Goal: Task Accomplishment & Management: Manage account settings

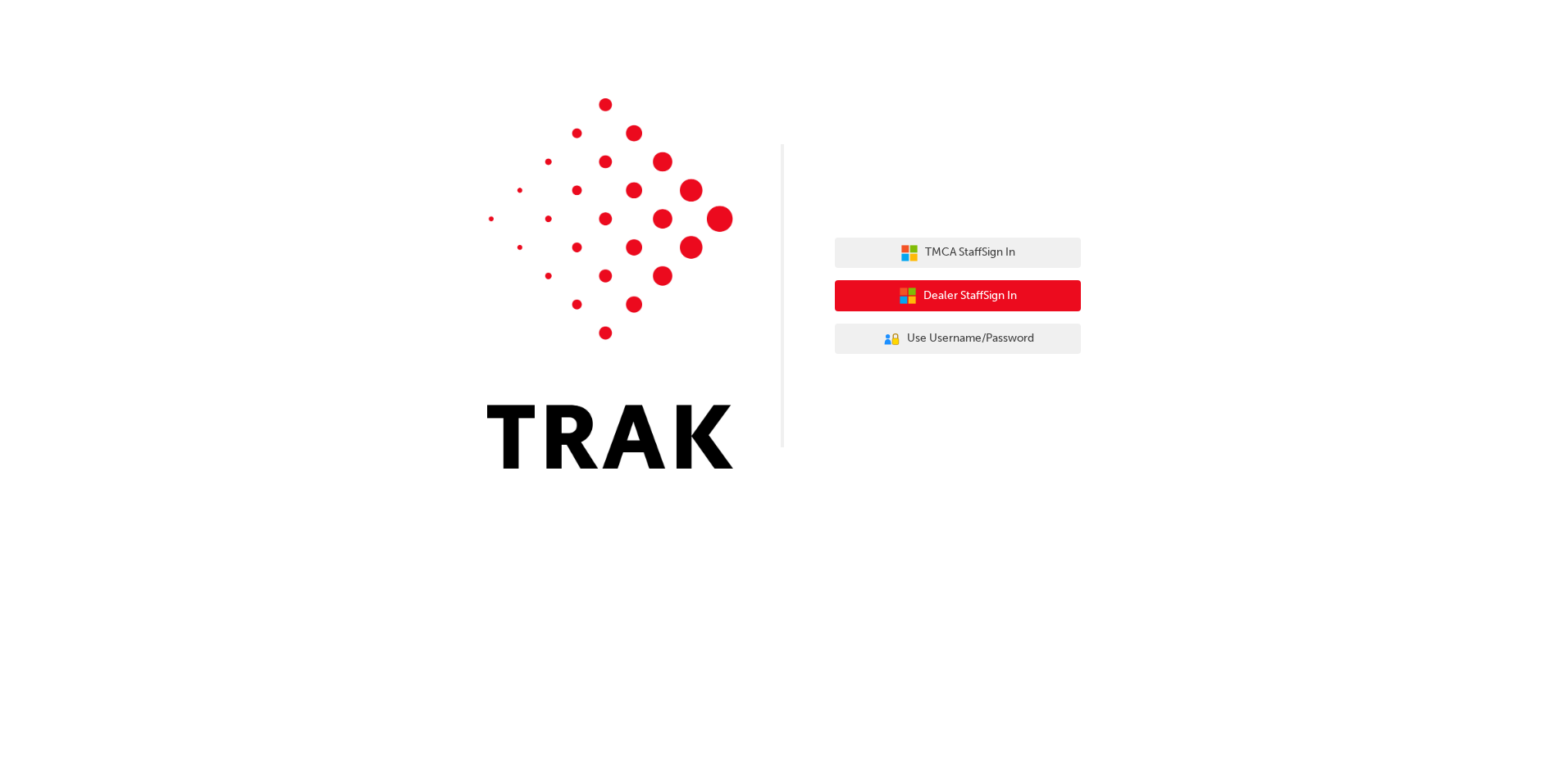
click at [993, 292] on span "Dealer Staff Sign In" at bounding box center [970, 296] width 94 height 19
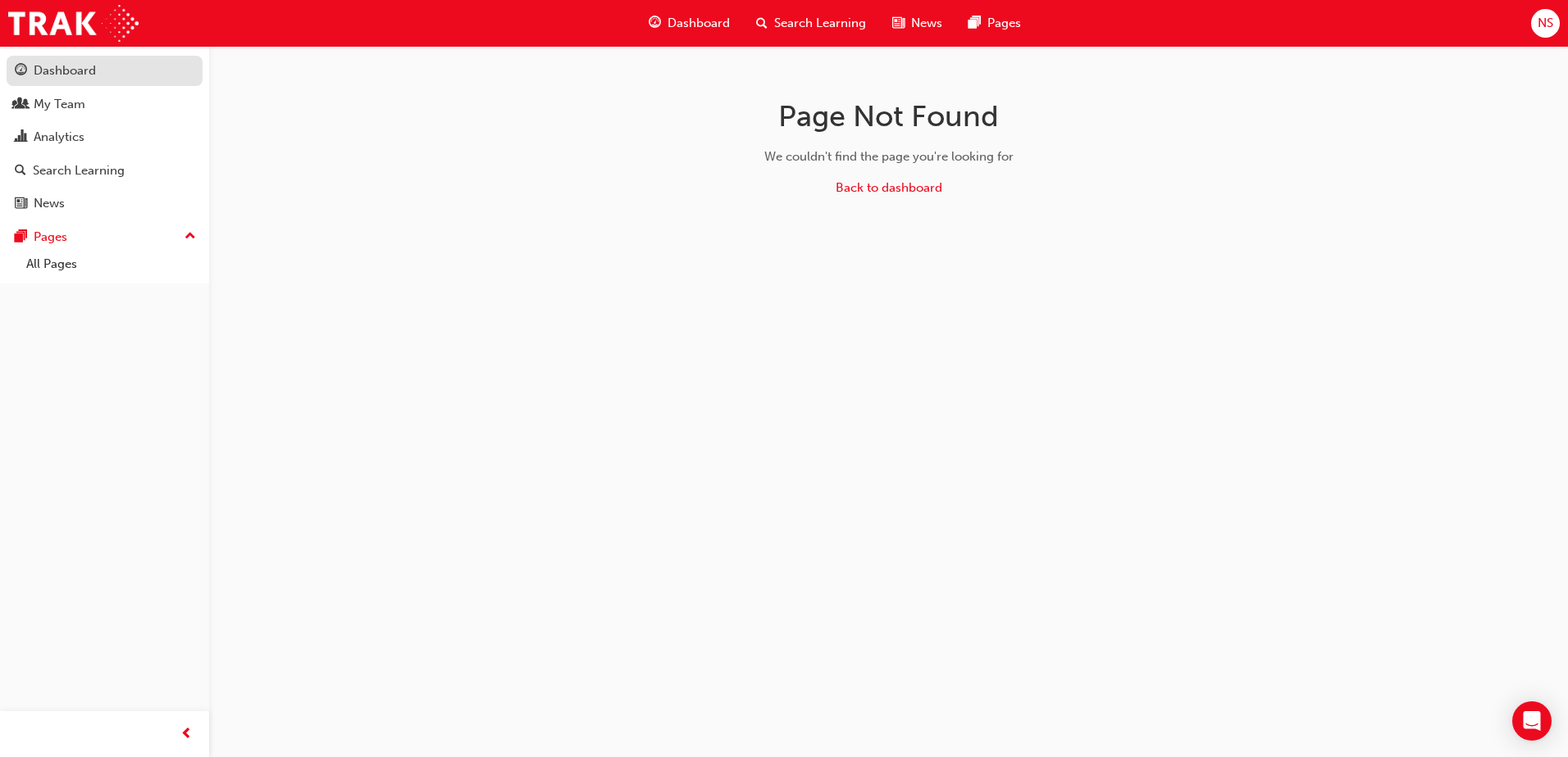
click at [66, 68] on div "Dashboard" at bounding box center [65, 71] width 63 height 19
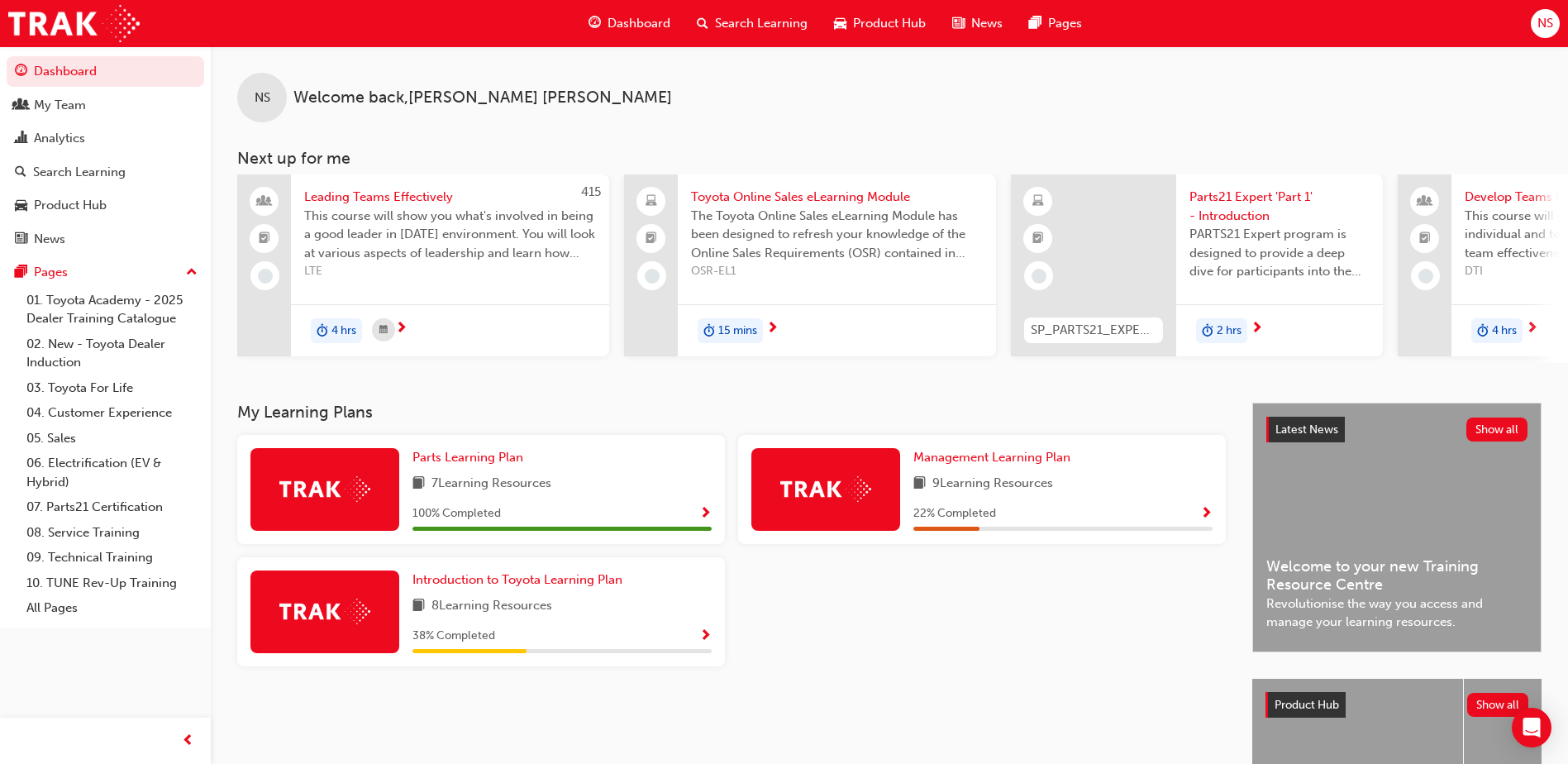
click at [53, 121] on button "Dashboard My Team Analytics Search Learning Product Hub News Pages" at bounding box center [105, 155] width 197 height 204
click at [55, 111] on div "My Team" at bounding box center [60, 106] width 53 height 19
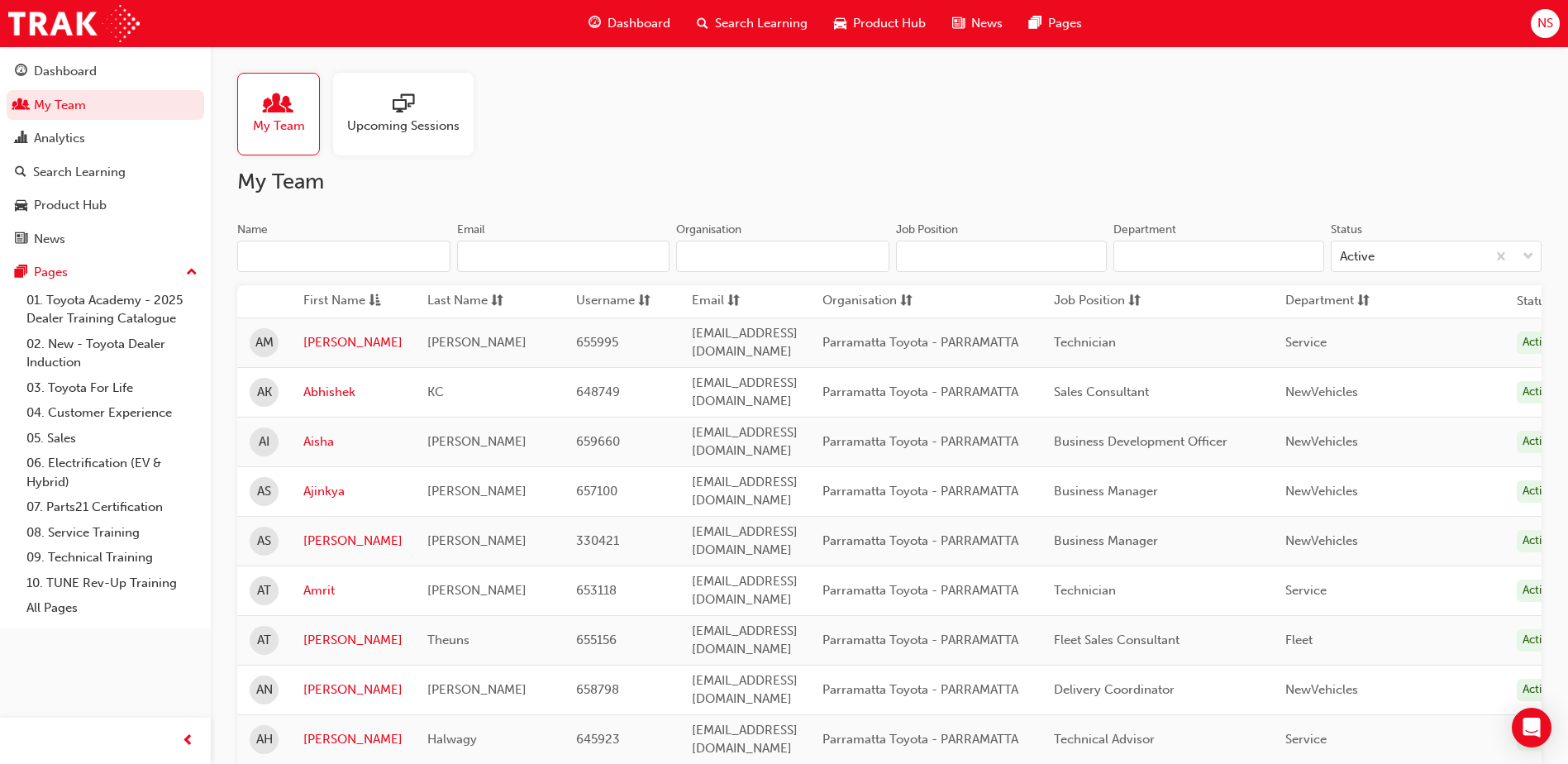
click at [1141, 272] on input "Department" at bounding box center [1219, 256] width 211 height 31
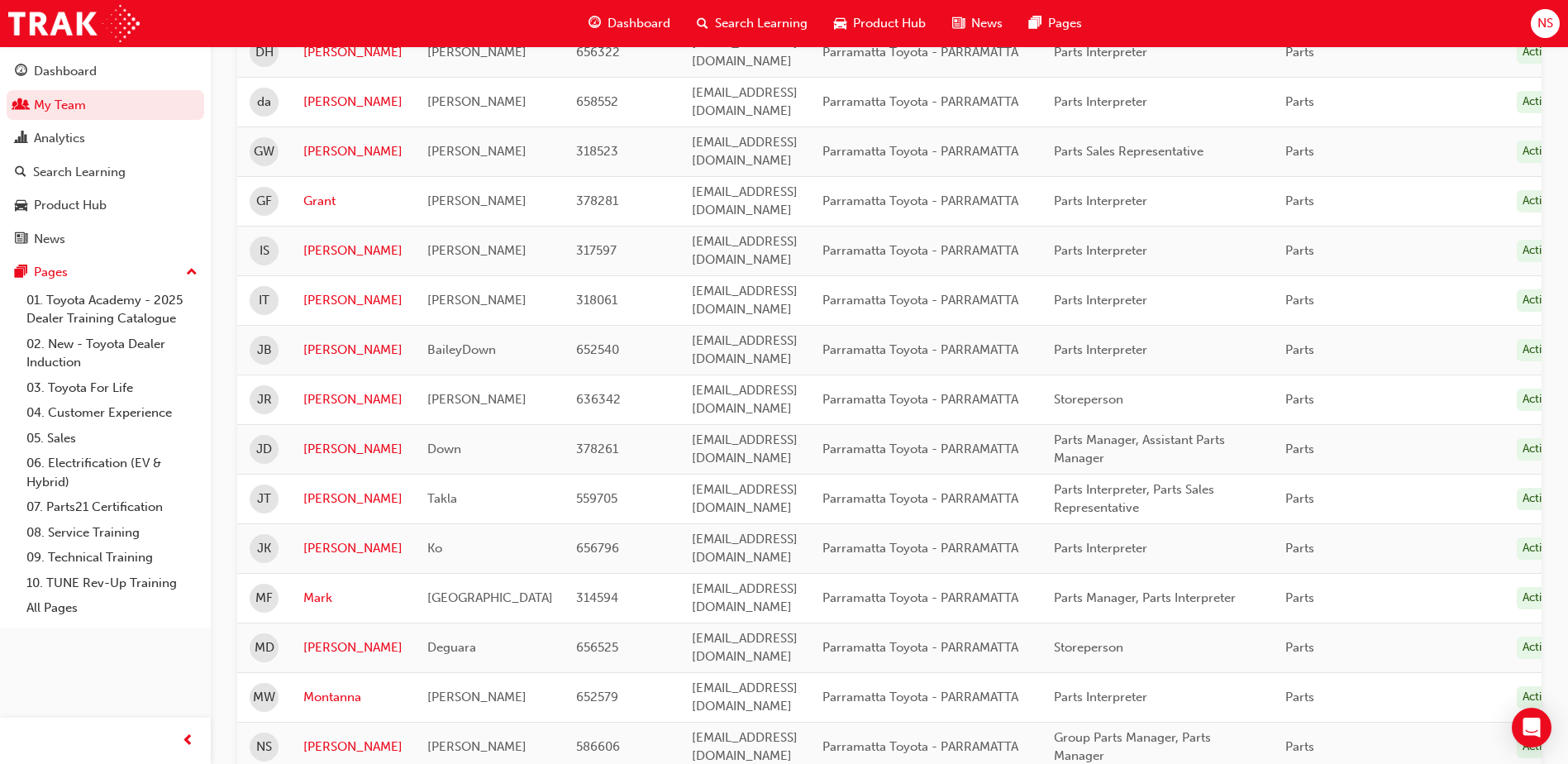
scroll to position [496, 0]
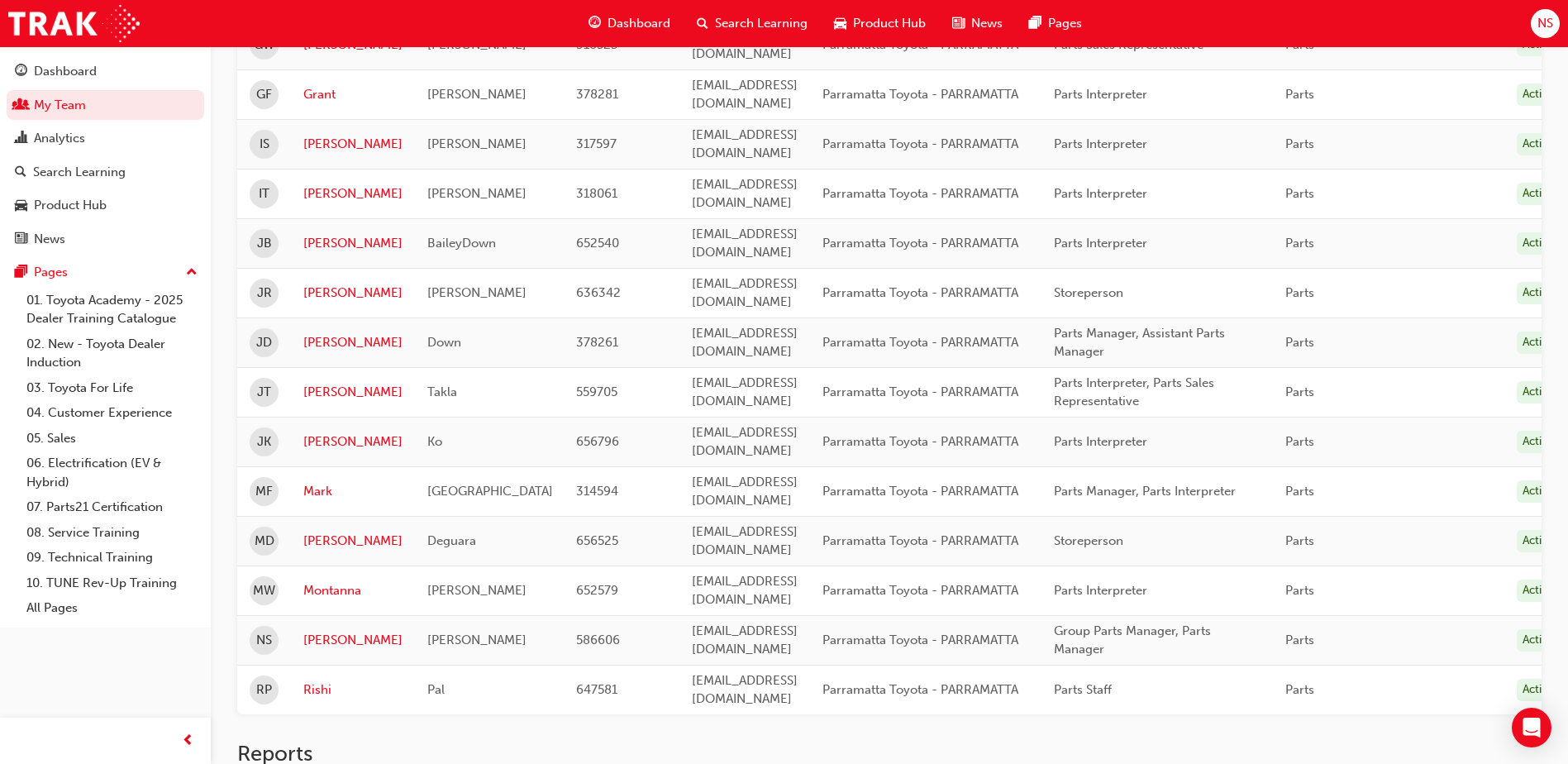
type input "parts"
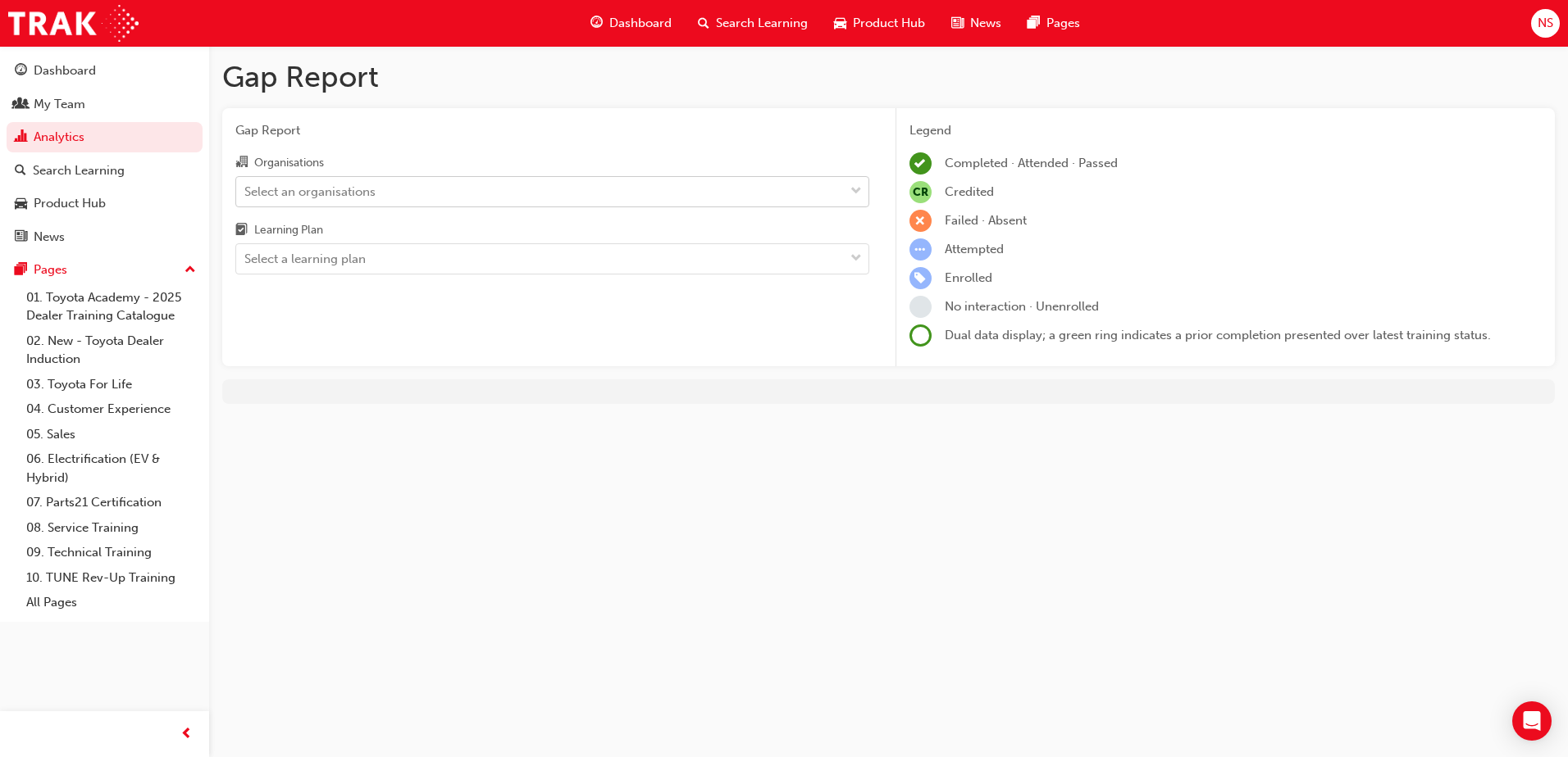
click at [361, 203] on div "Select an organisations" at bounding box center [540, 192] width 608 height 29
click at [246, 198] on input "Organisations Select an organisations" at bounding box center [245, 190] width 2 height 14
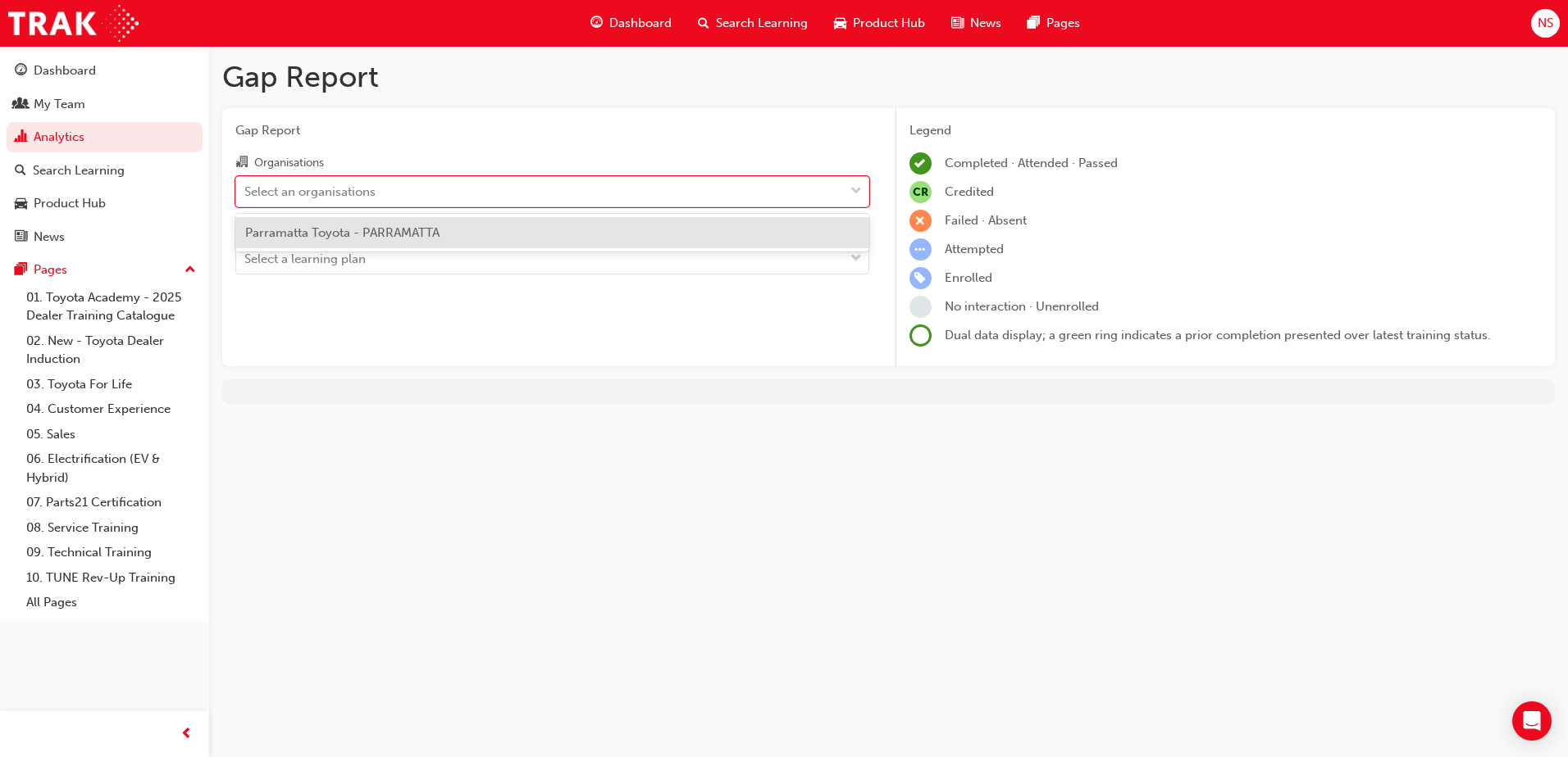
click at [337, 238] on span "Parramatta Toyota - PARRAMATTA" at bounding box center [342, 232] width 194 height 14
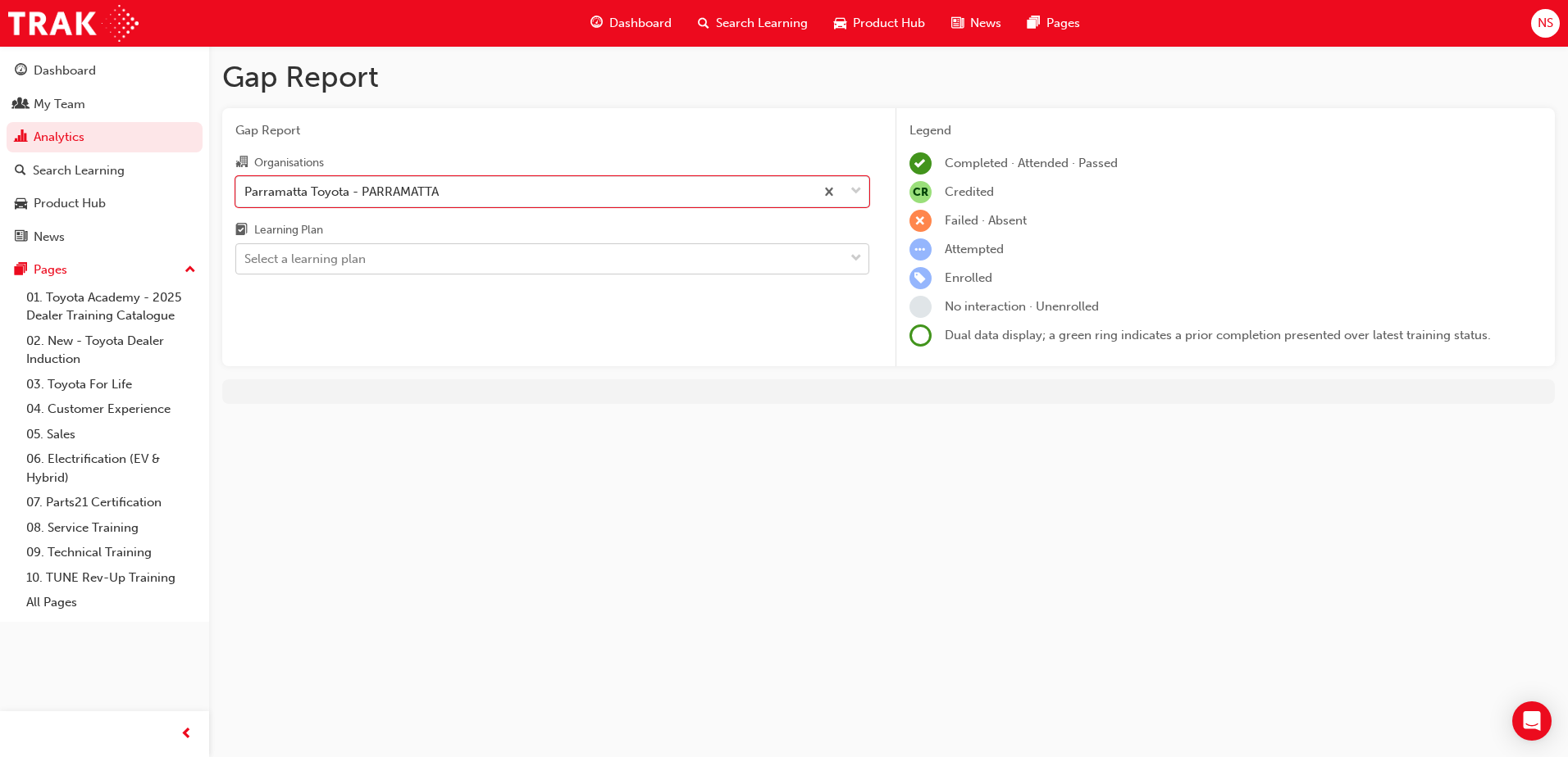
click at [321, 257] on div "Select a learning plan" at bounding box center [305, 259] width 122 height 19
click at [246, 257] on input "Learning Plan Select a learning plan" at bounding box center [245, 258] width 2 height 14
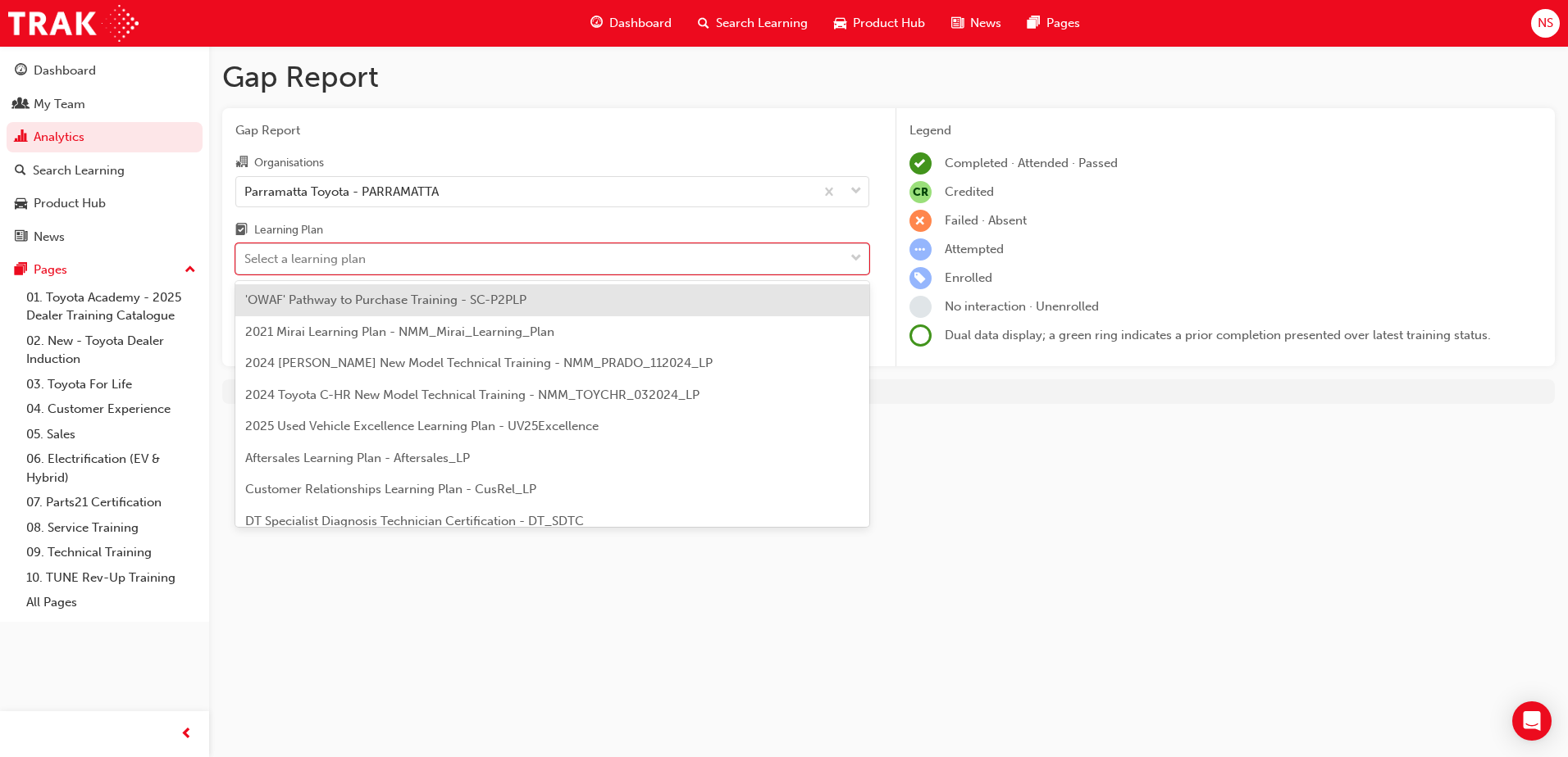
click at [420, 477] on div "Customer Relationships Learning Plan - CusRel_LP" at bounding box center [552, 489] width 634 height 32
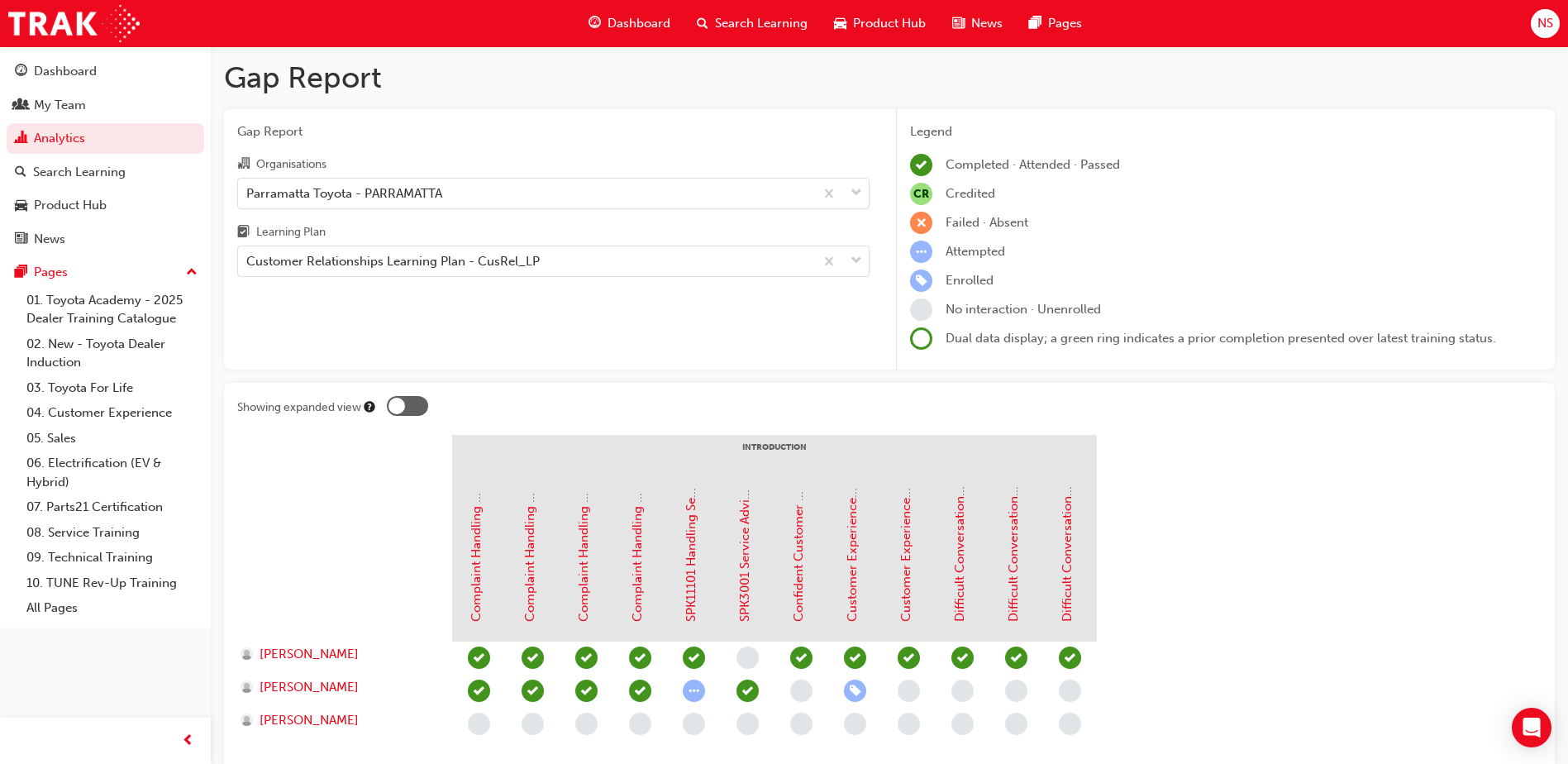
click at [410, 410] on div at bounding box center [408, 406] width 41 height 19
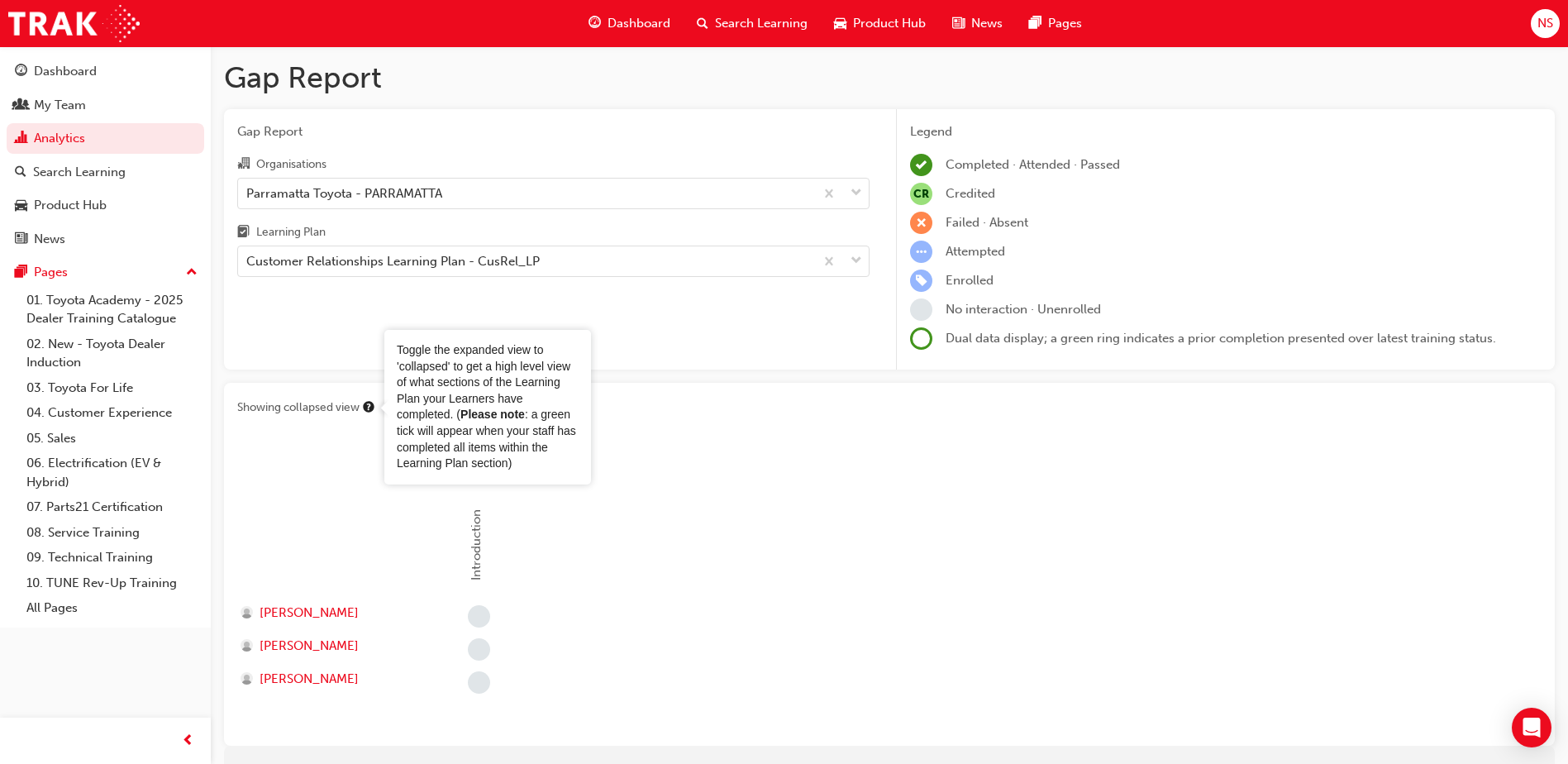
click at [359, 456] on div at bounding box center [344, 518] width 215 height 165
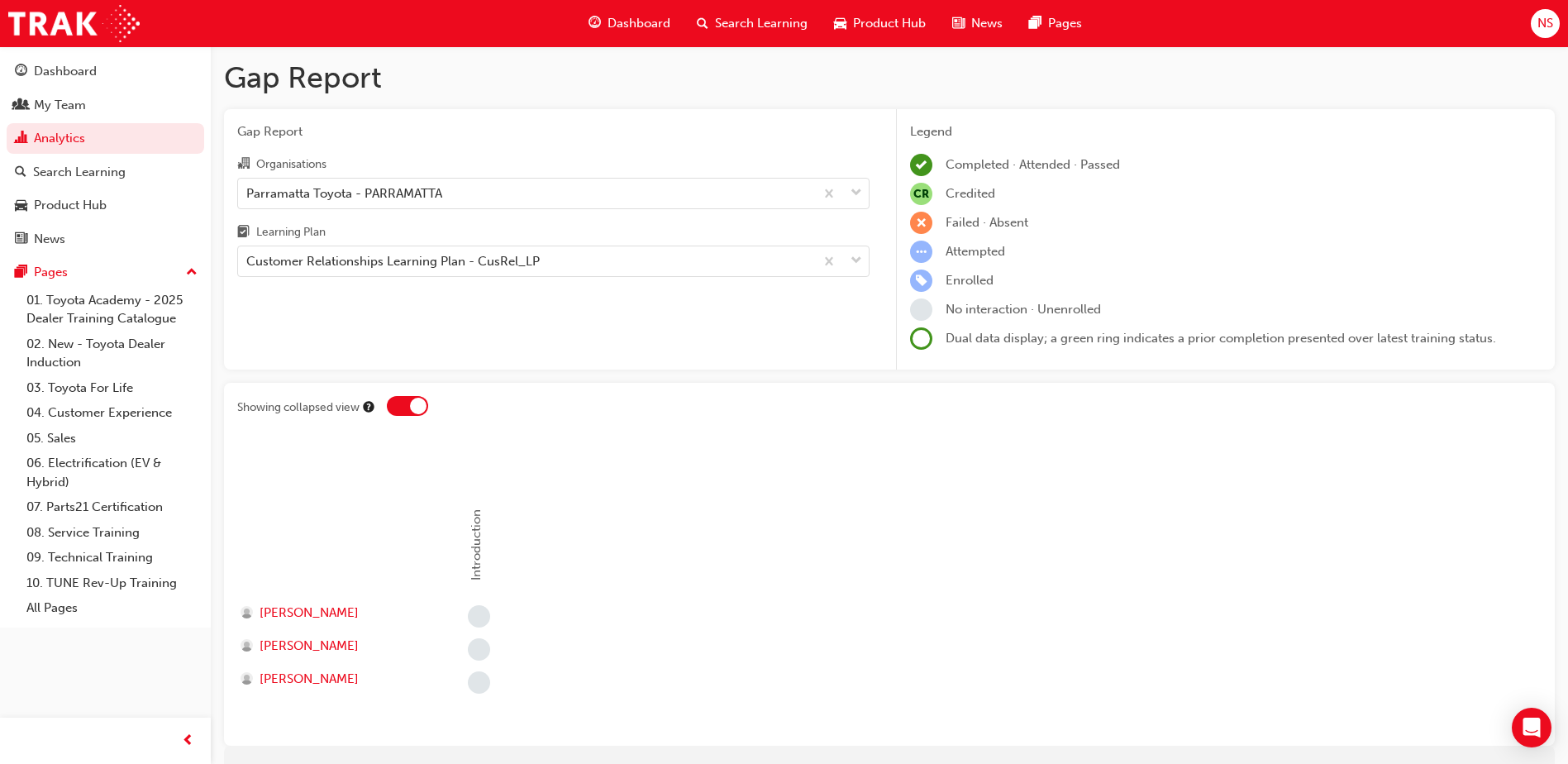
click at [406, 403] on div at bounding box center [408, 406] width 41 height 19
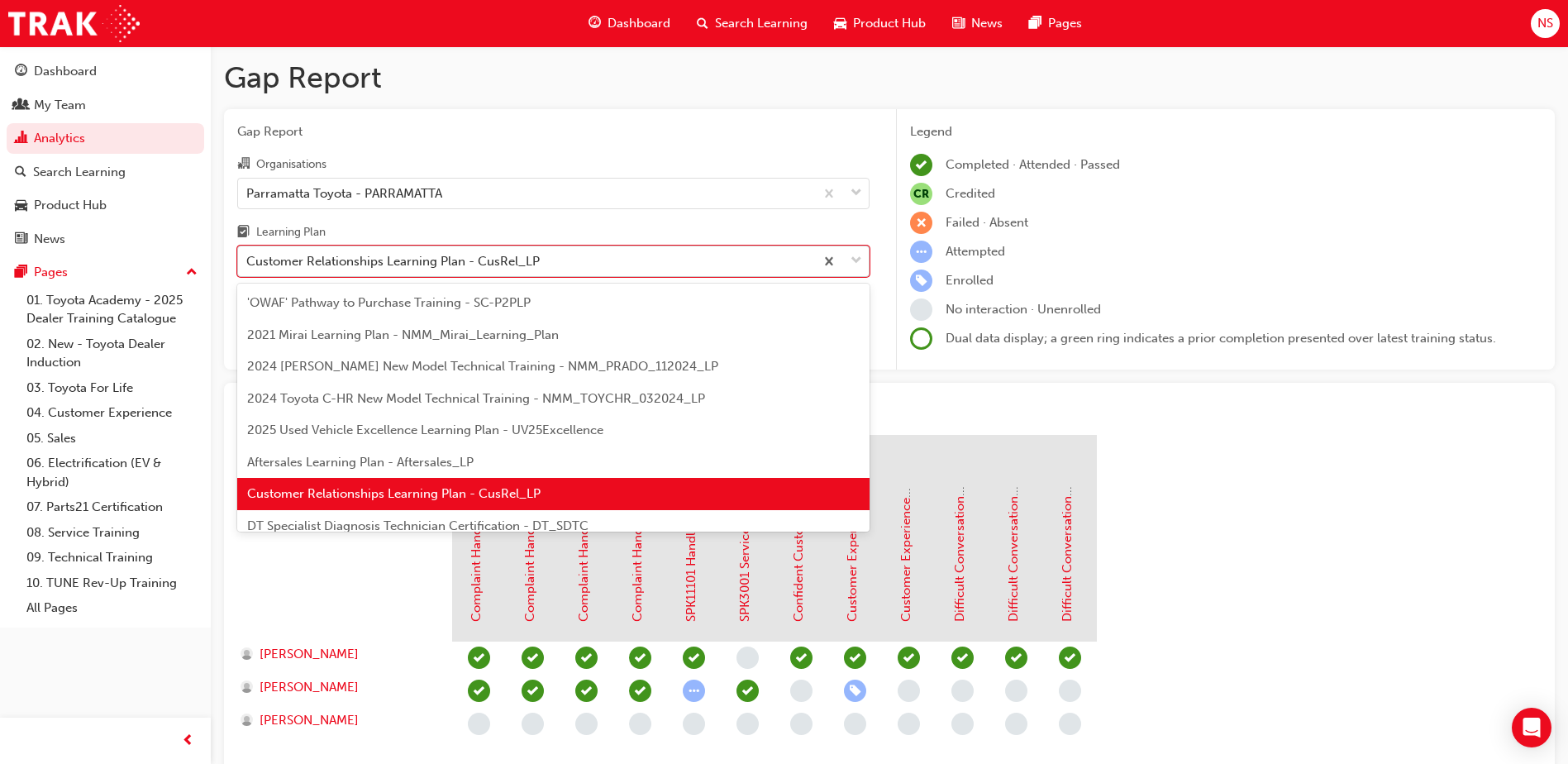
click at [397, 258] on div "Customer Relationships Learning Plan - CusRel_LP" at bounding box center [393, 262] width 294 height 19
click at [248, 258] on input "Learning Plan option Customer Relationships Learning Plan - CusRel_LP, selected…" at bounding box center [247, 261] width 2 height 14
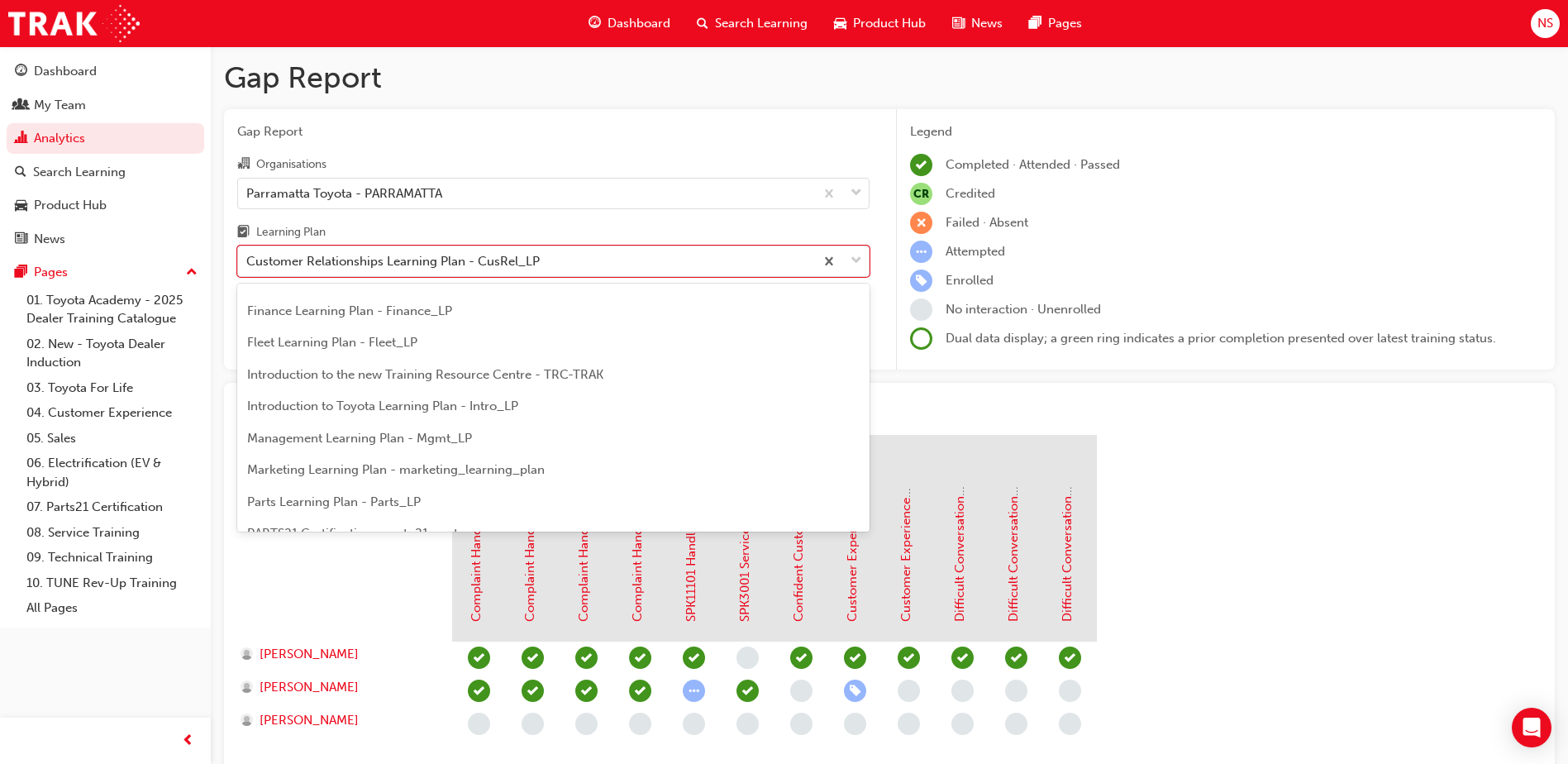
scroll to position [331, 0]
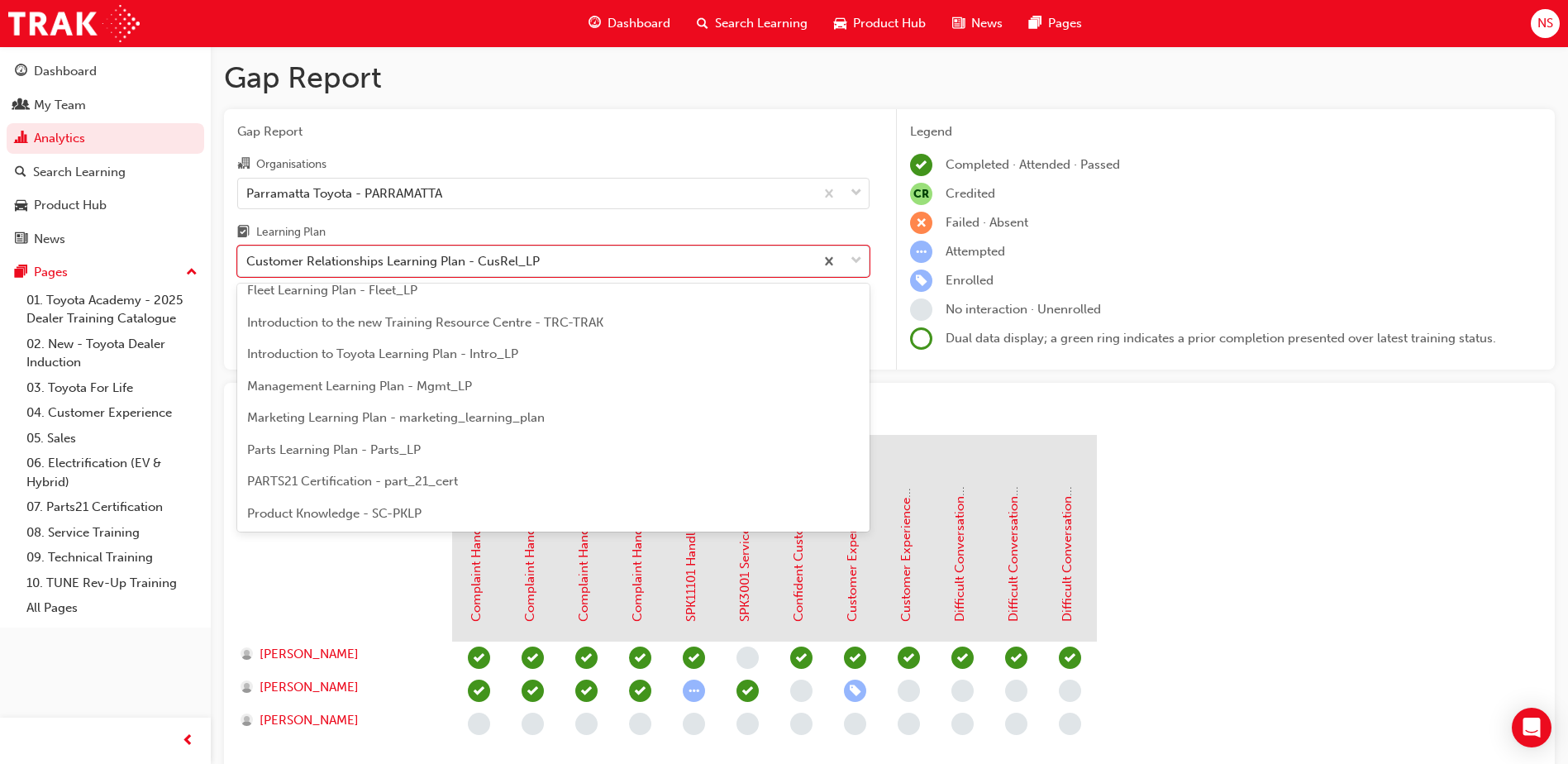
click at [393, 446] on span "Parts Learning Plan - Parts_LP" at bounding box center [334, 450] width 173 height 15
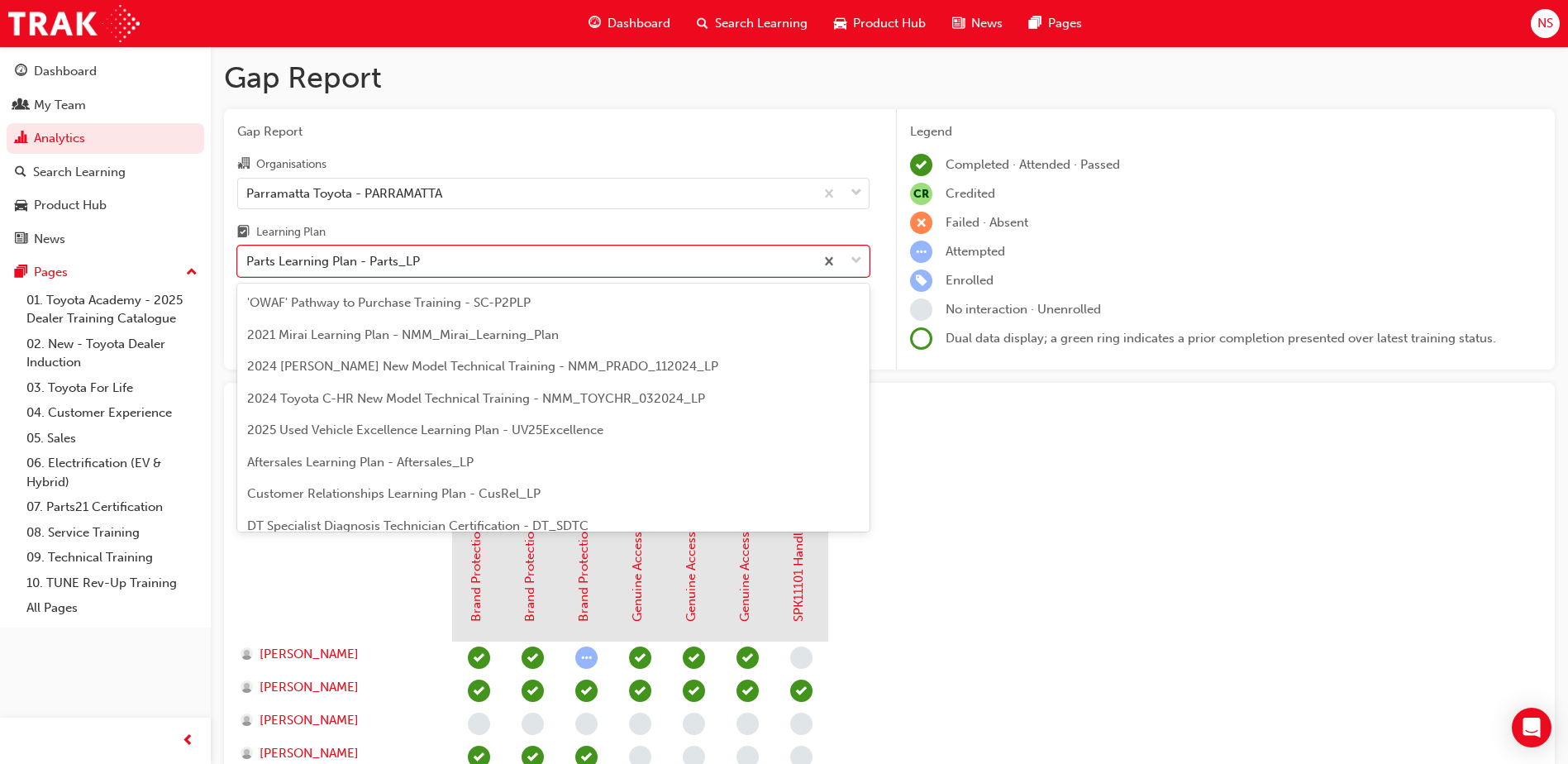
click at [405, 273] on div "Parts Learning Plan - Parts_LP" at bounding box center [526, 262] width 576 height 29
click at [248, 268] on input "Learning Plan option Parts Learning Plan - Parts_LP, selected. option Parts Lea…" at bounding box center [247, 261] width 2 height 14
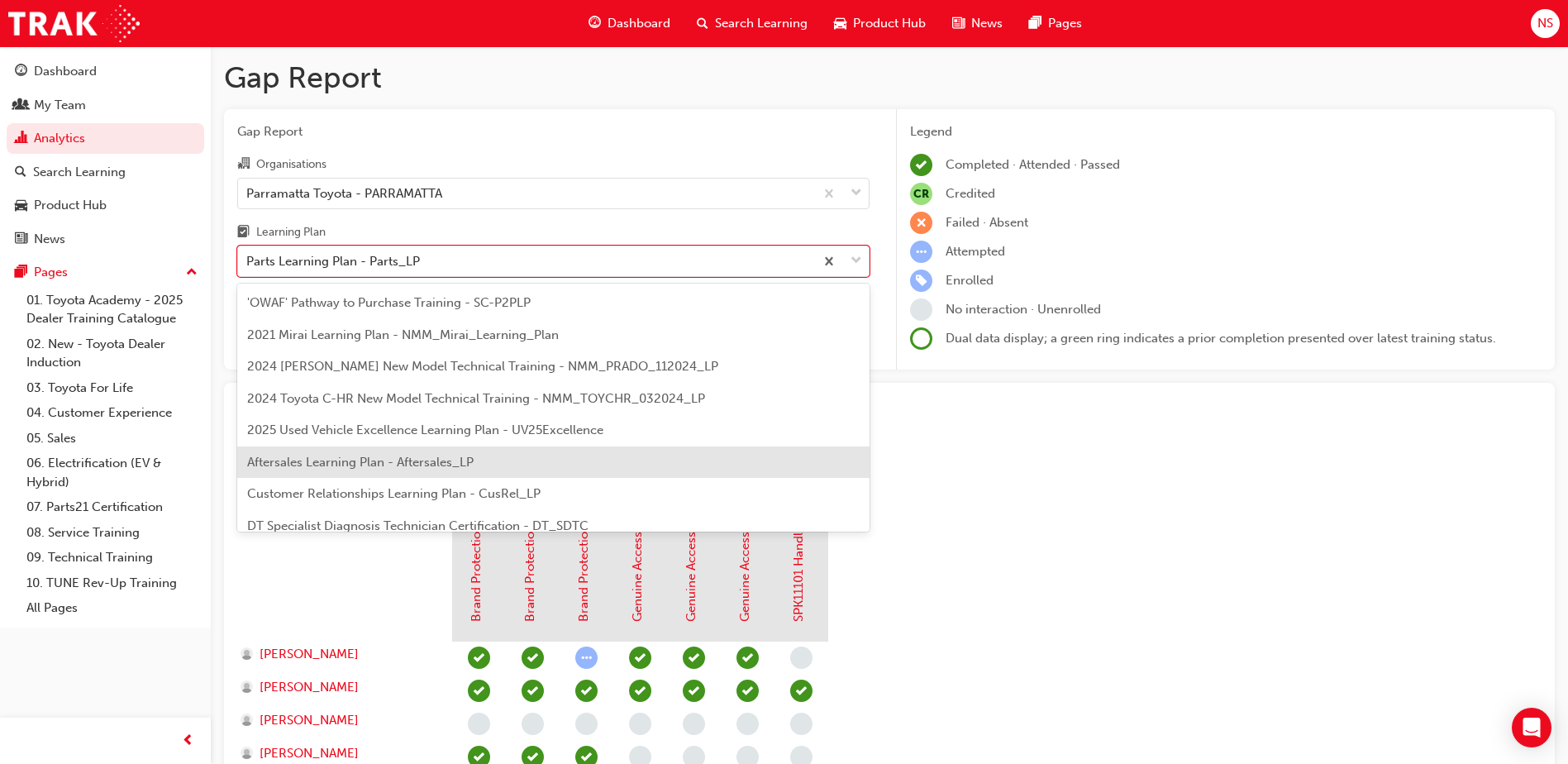
click at [396, 466] on span "Aftersales Learning Plan - Aftersales_LP" at bounding box center [360, 461] width 227 height 15
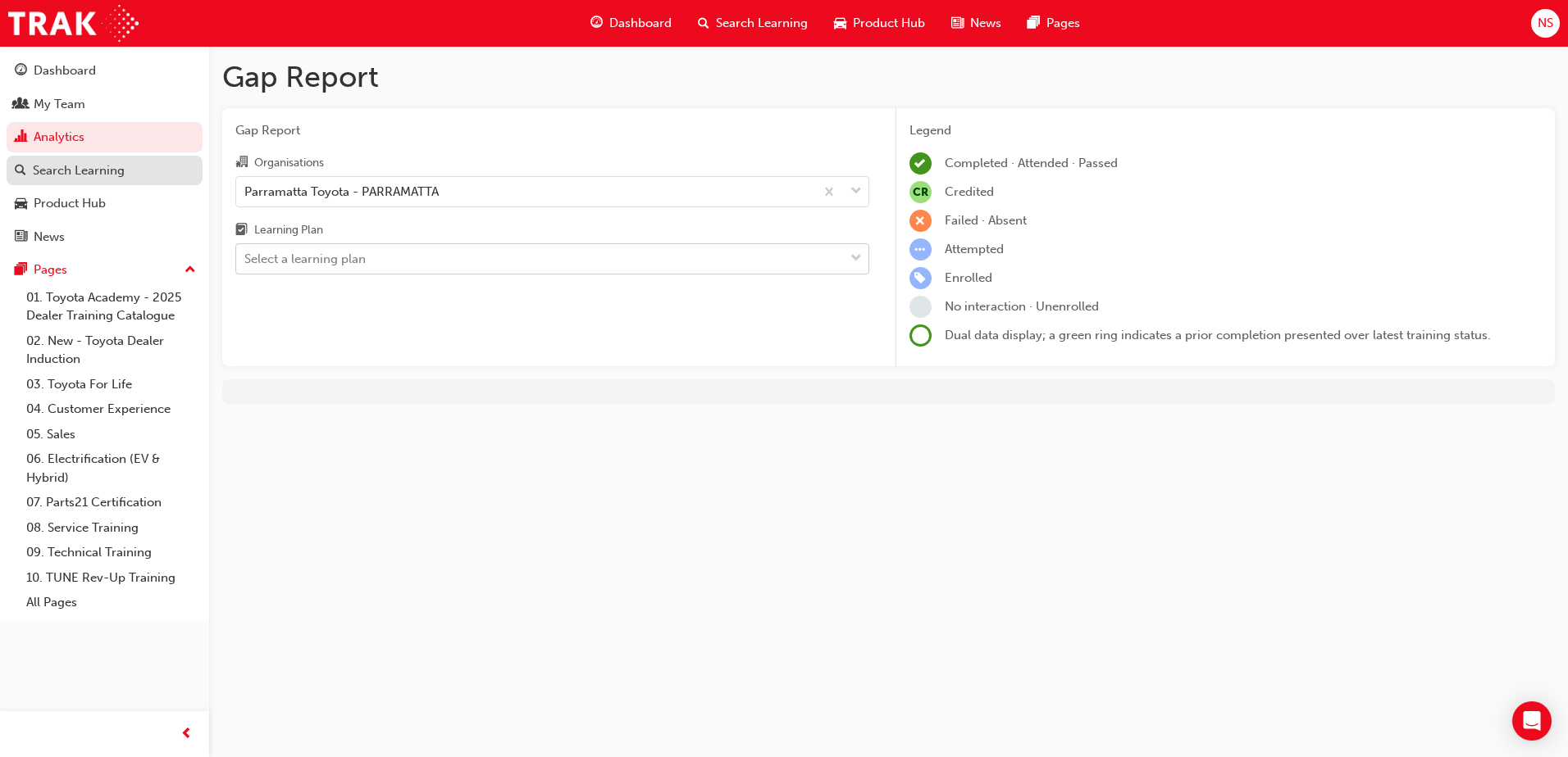
click at [116, 173] on div "Search Learning" at bounding box center [78, 171] width 92 height 19
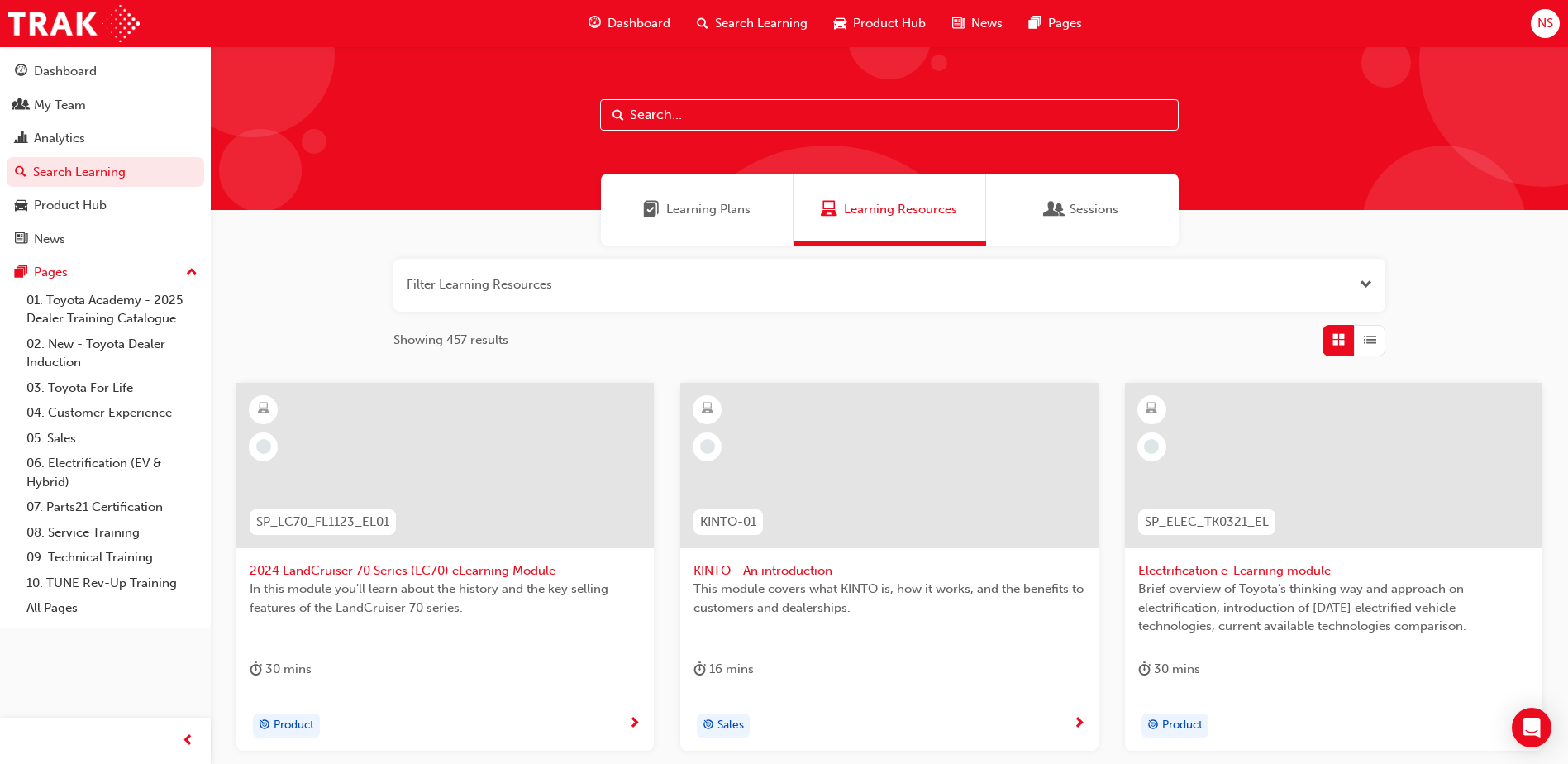
click at [691, 106] on input "text" at bounding box center [889, 115] width 579 height 31
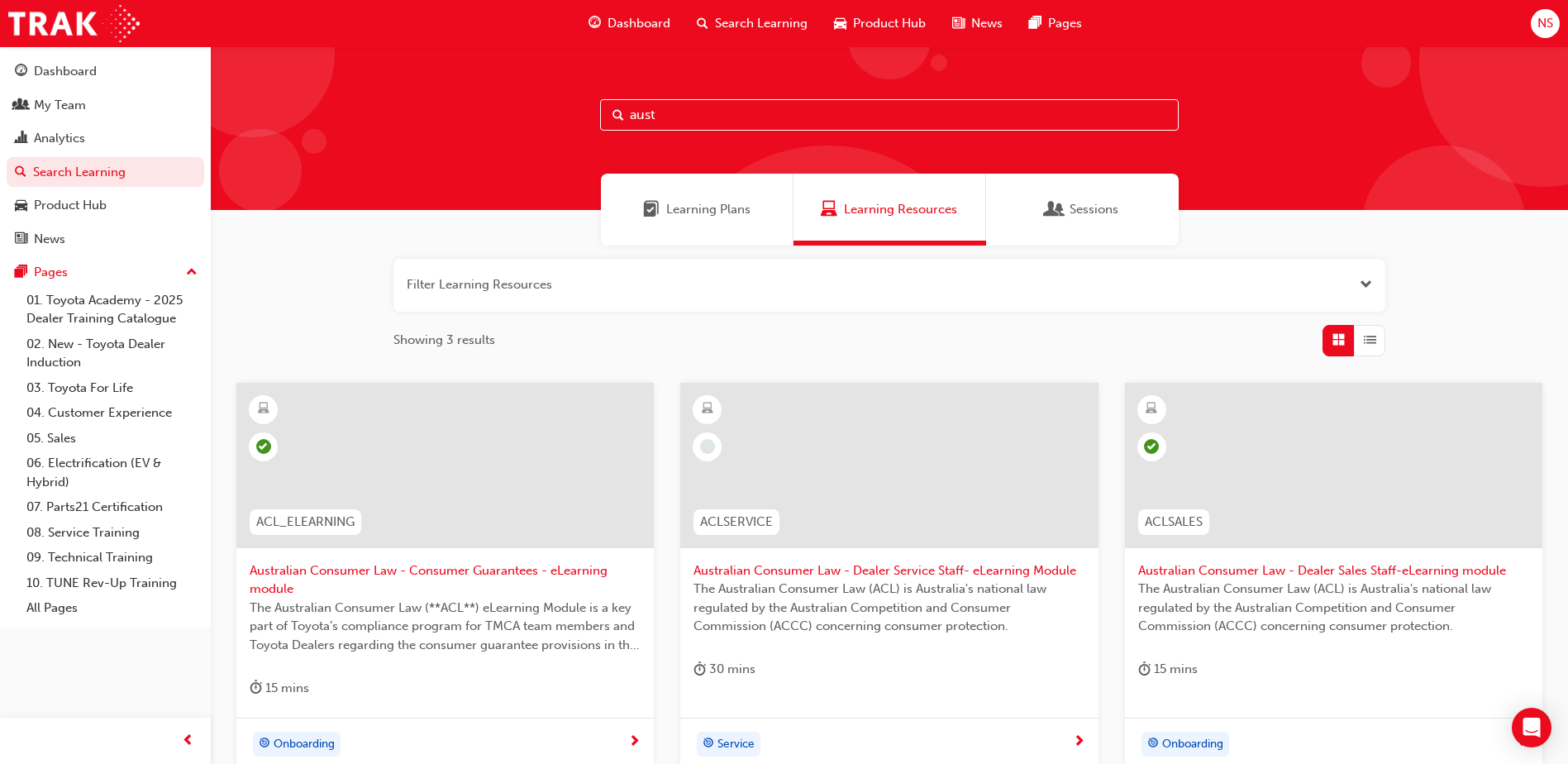
type input "aust"
click at [1246, 655] on div "Australian Consumer Law - Dealer Sales Staff-eLearning module The Australian Co…" at bounding box center [1333, 540] width 417 height 316
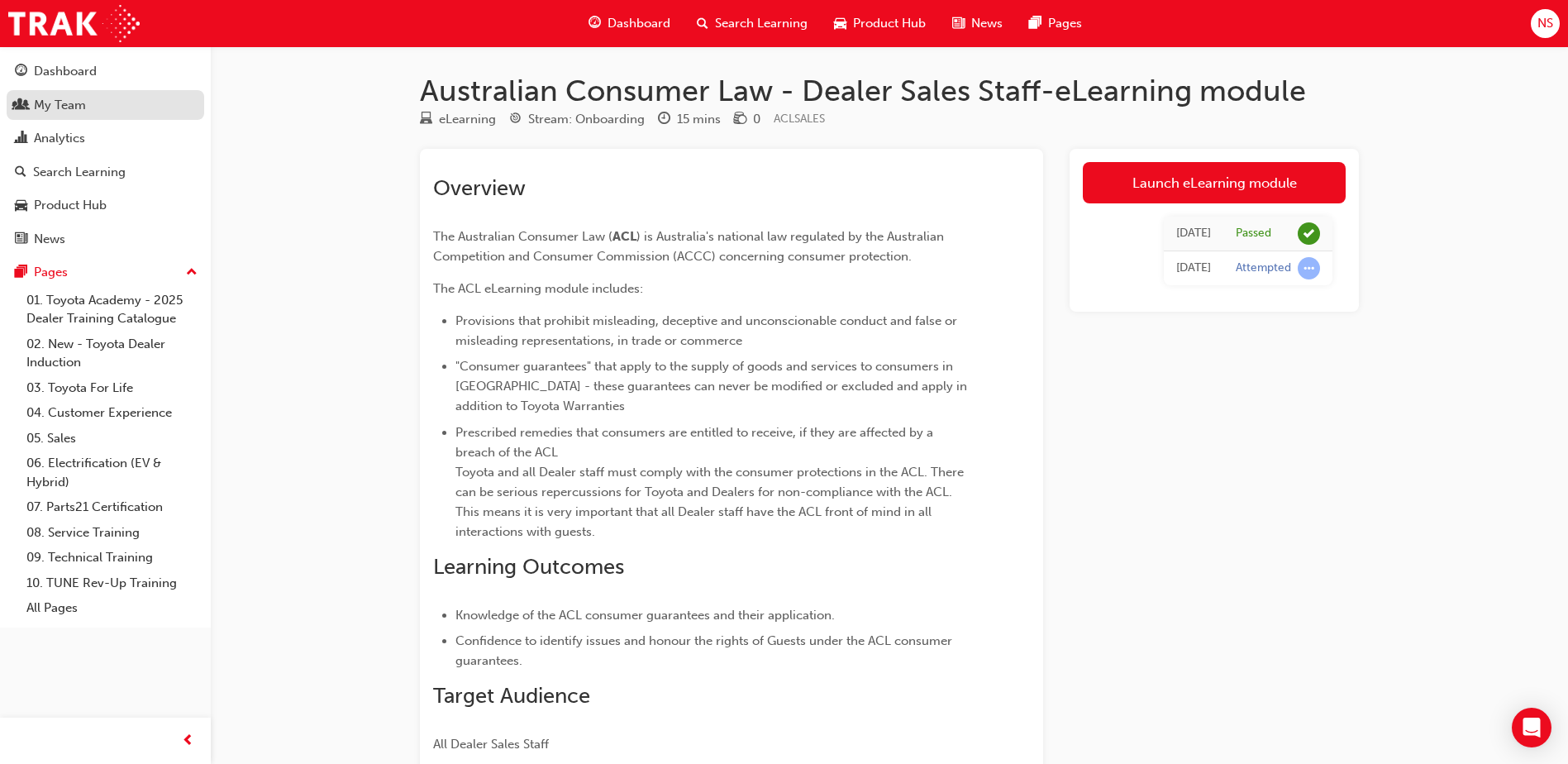
click at [48, 103] on div "My Team" at bounding box center [60, 106] width 53 height 19
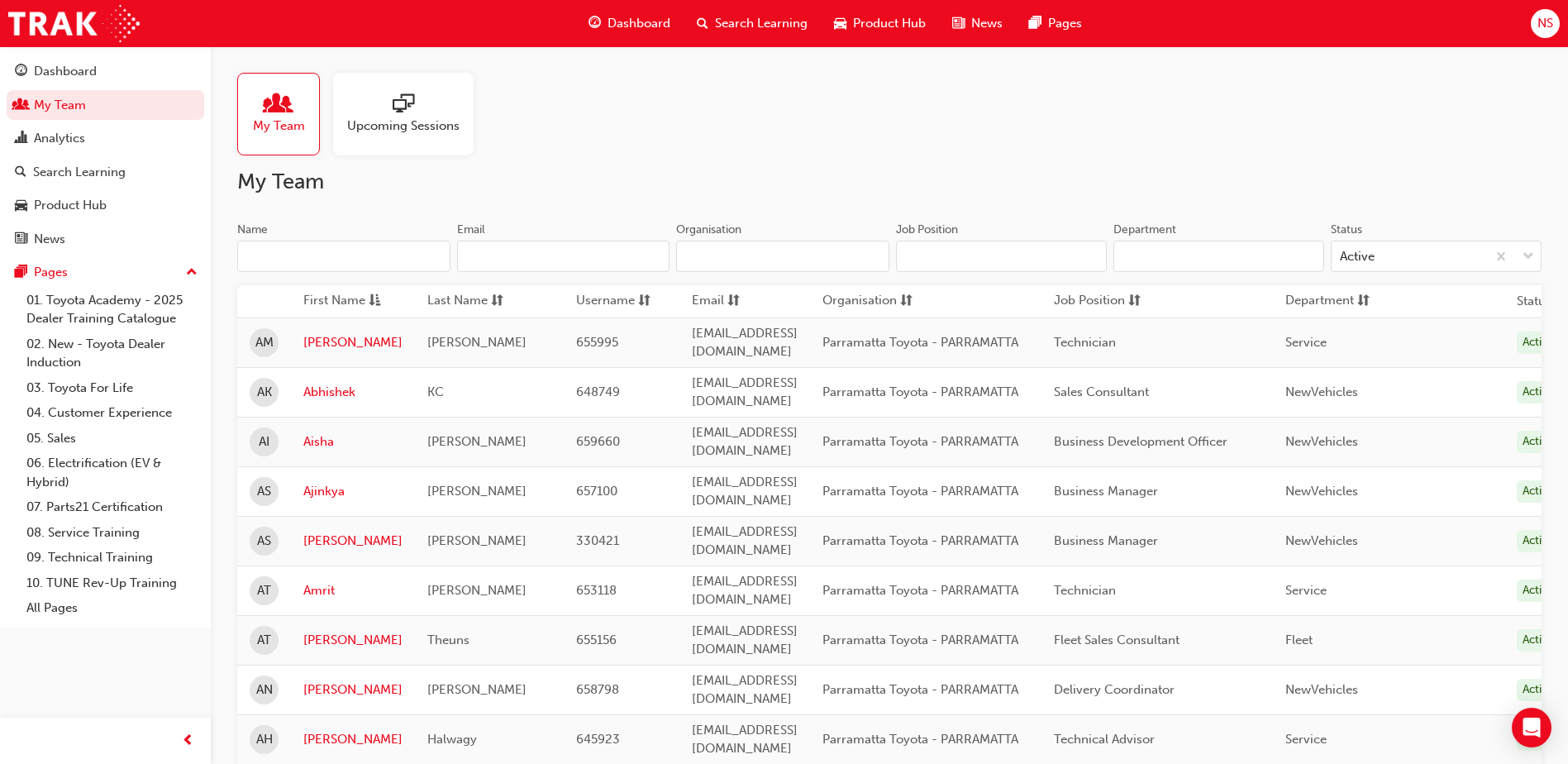
click at [399, 115] on span "sessionType_ONLINE_URL-icon" at bounding box center [404, 105] width 21 height 23
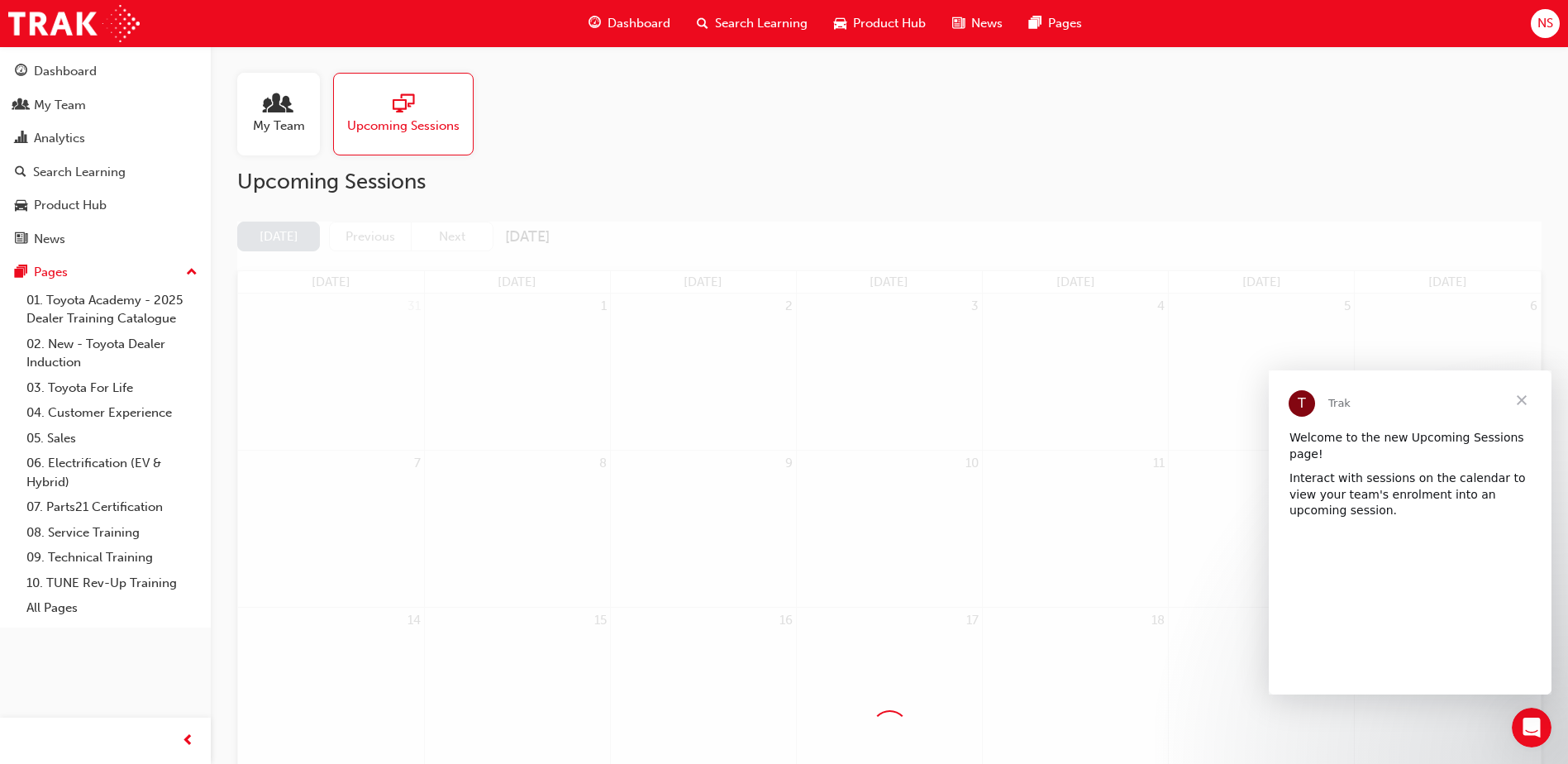
click at [274, 127] on span "My Team" at bounding box center [279, 127] width 53 height 19
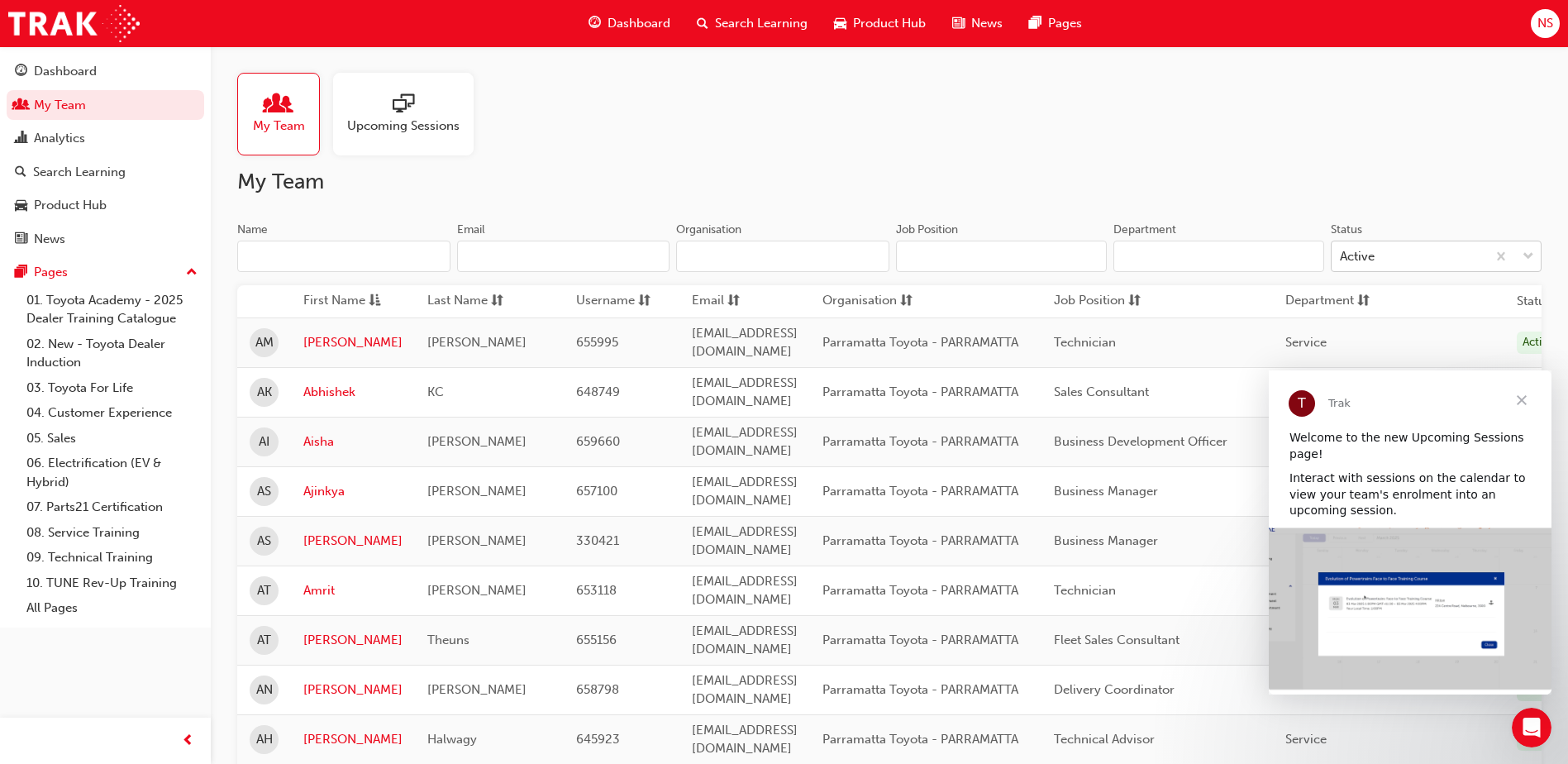
click at [1420, 254] on div "Active" at bounding box center [1408, 257] width 155 height 29
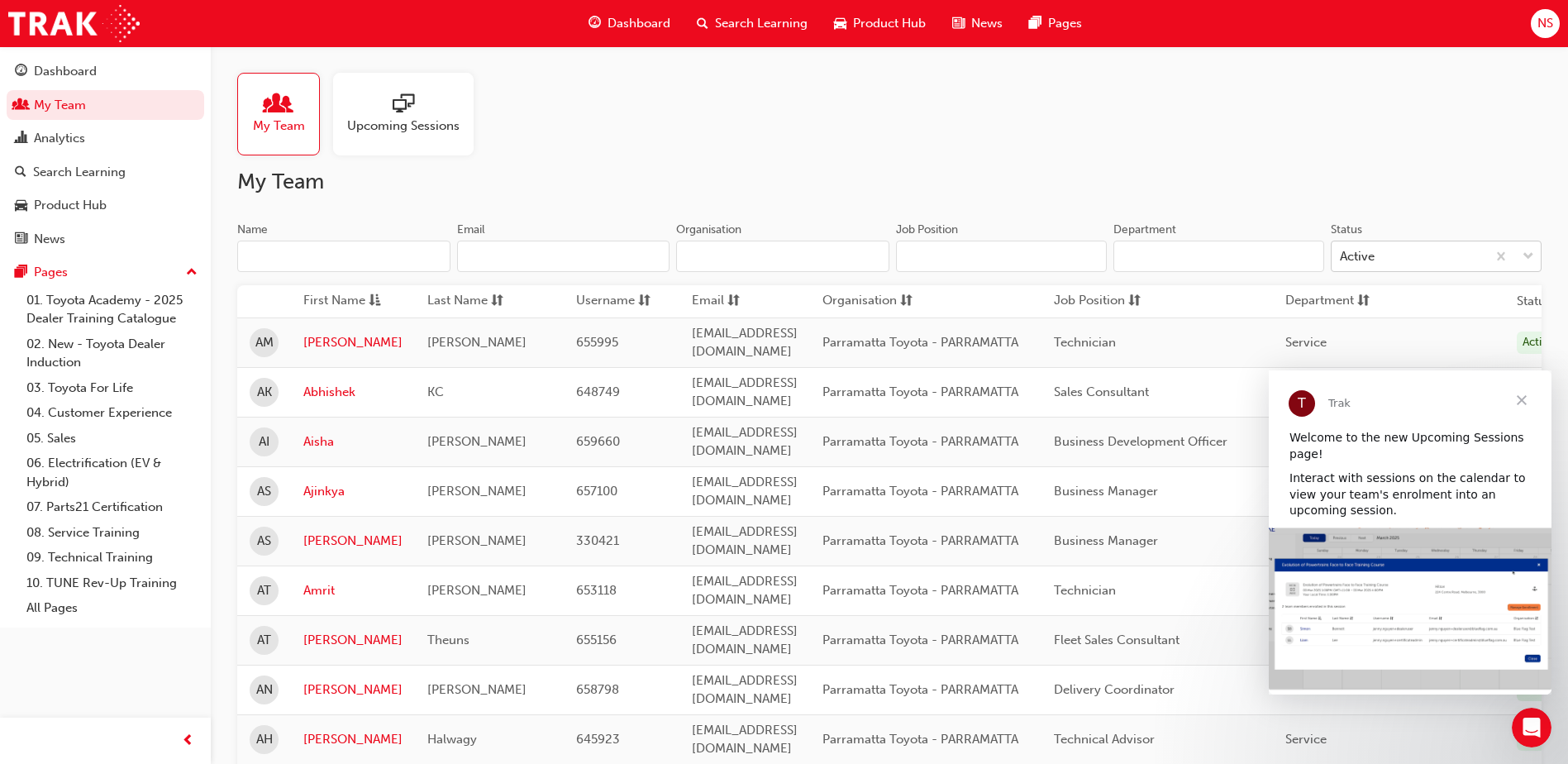
click at [1341, 254] on input "Status Active" at bounding box center [1340, 256] width 2 height 14
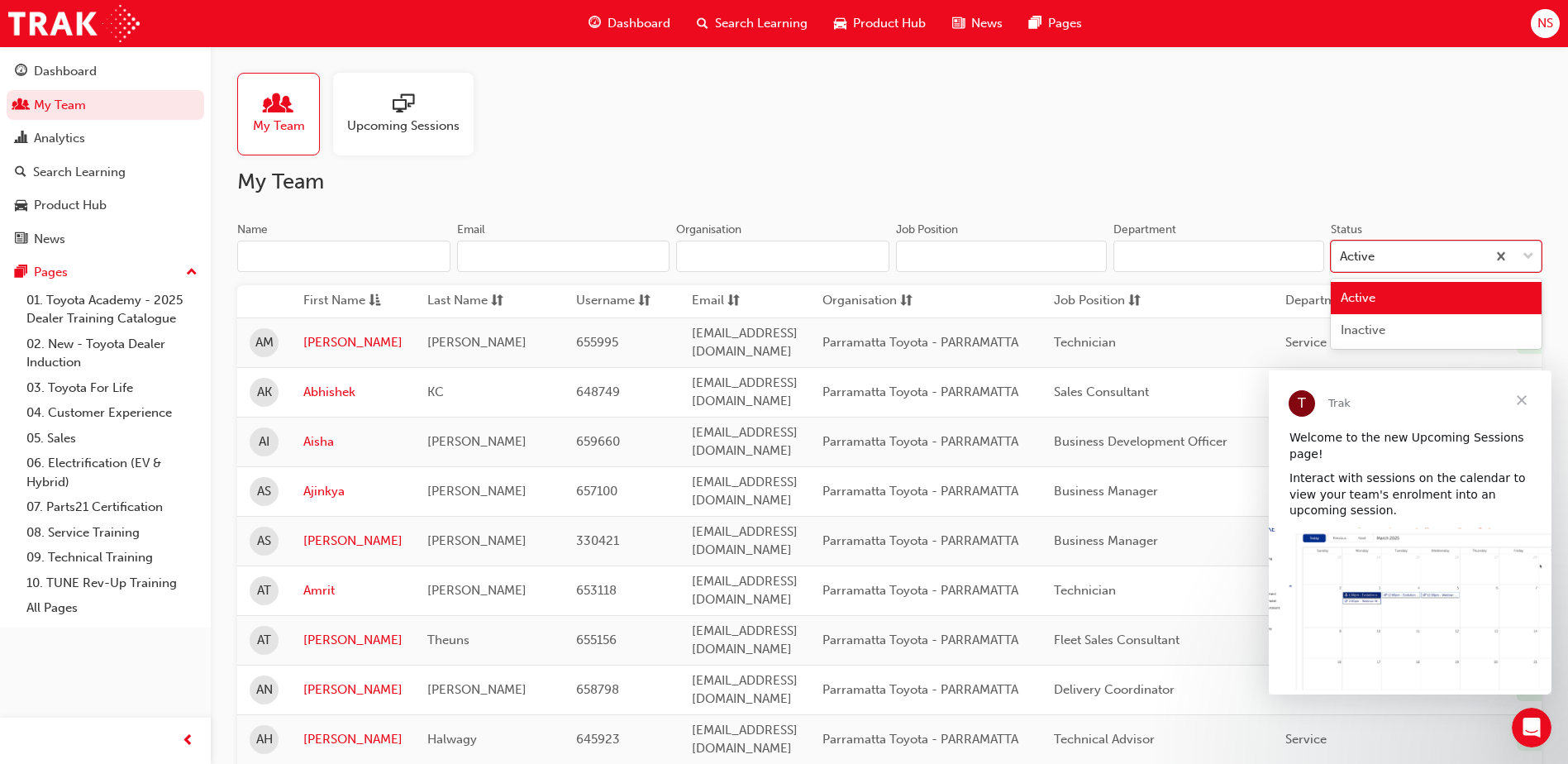
click at [1420, 254] on div "Active" at bounding box center [1408, 257] width 155 height 29
click at [1341, 254] on input "Status option Active focused, 1 of 2. 2 results available. Use Up and Down to c…" at bounding box center [1340, 256] width 2 height 14
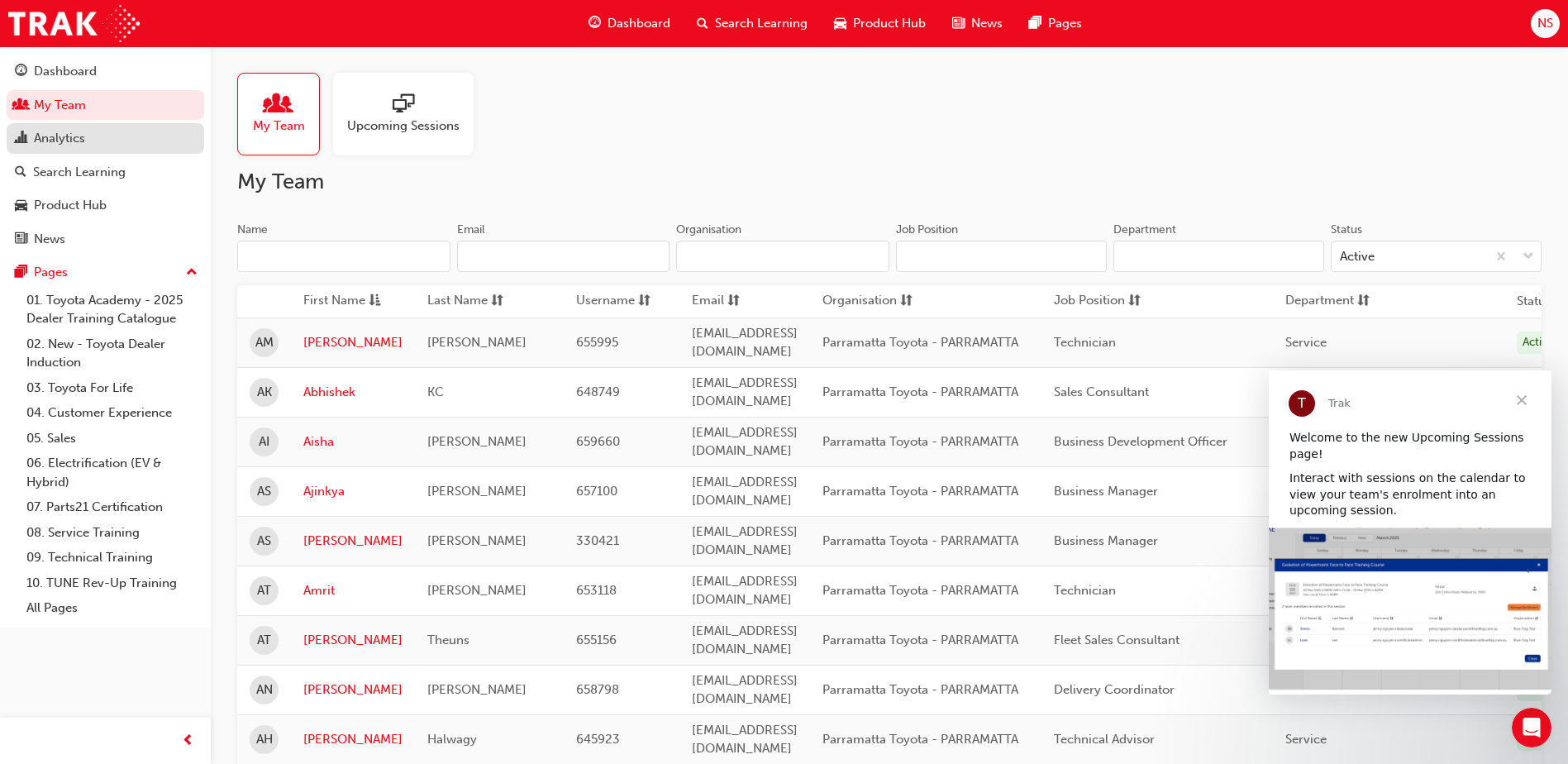
click at [53, 135] on div "Analytics" at bounding box center [59, 139] width 52 height 19
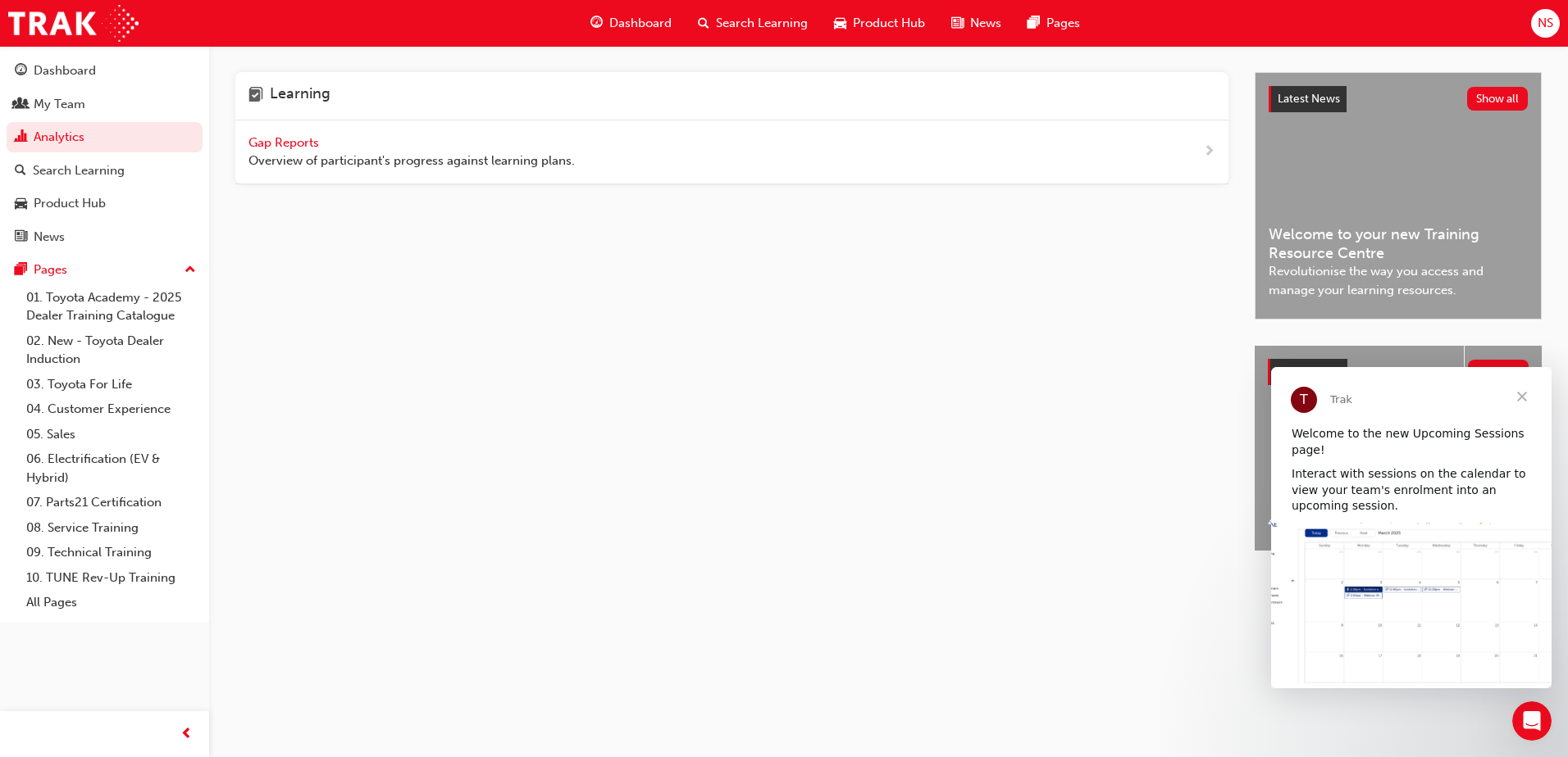
click at [281, 141] on span "Gap Reports" at bounding box center [285, 142] width 73 height 14
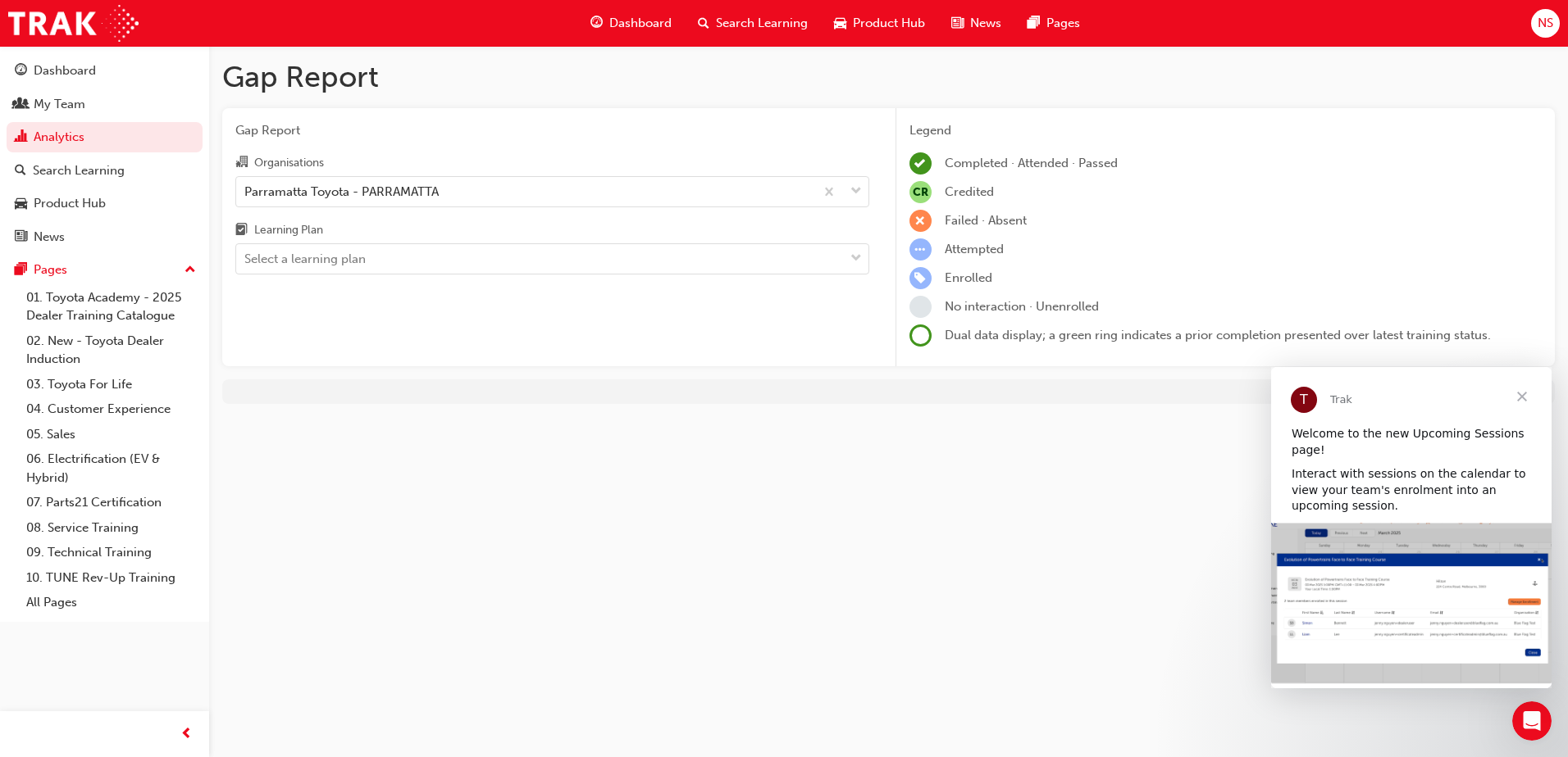
click at [1525, 398] on span "Close" at bounding box center [1522, 396] width 59 height 59
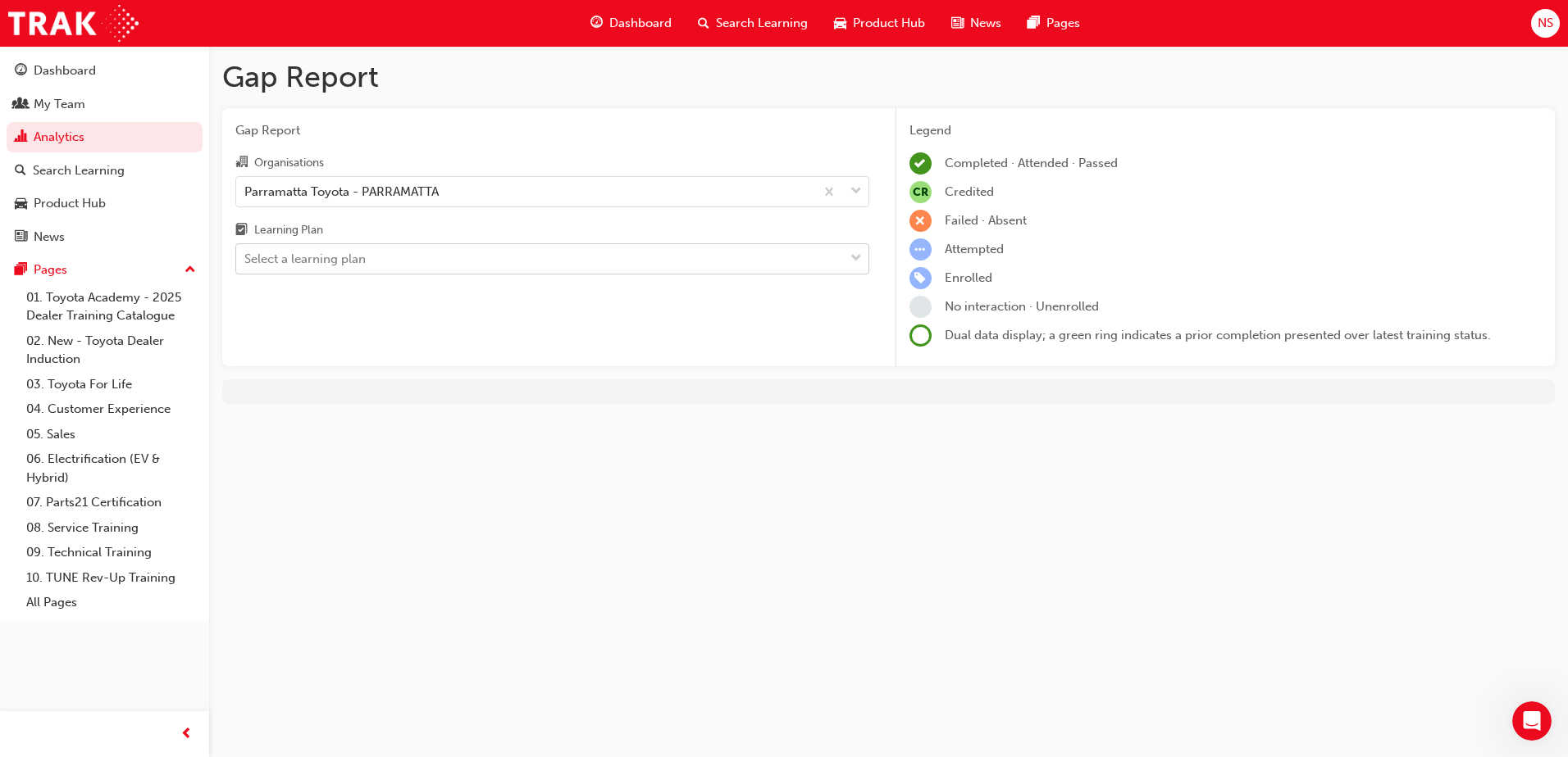
click at [382, 266] on div "Select a learning plan" at bounding box center [540, 259] width 608 height 29
click at [246, 265] on input "Learning Plan Select a learning plan" at bounding box center [245, 258] width 2 height 14
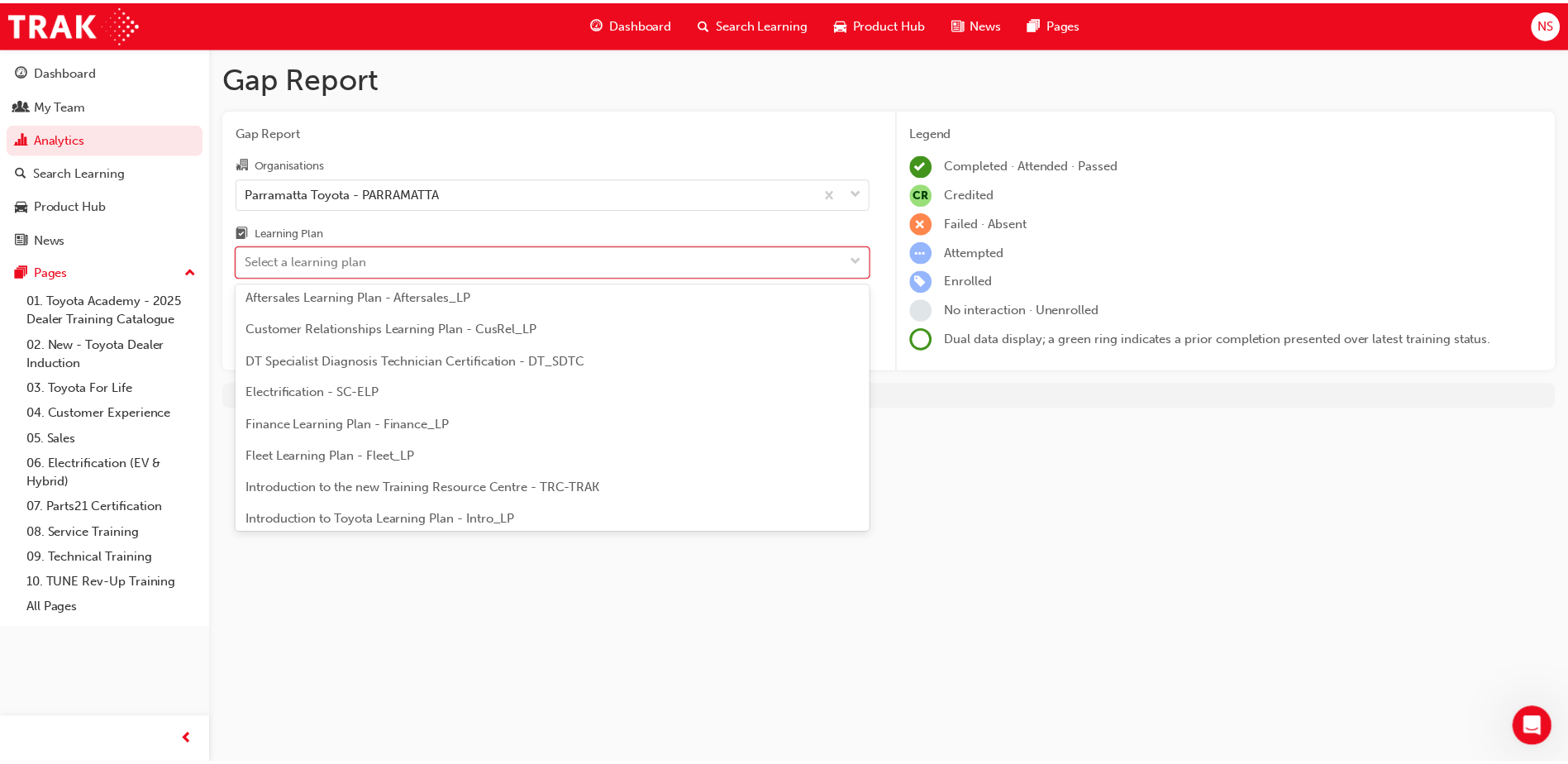
scroll to position [248, 0]
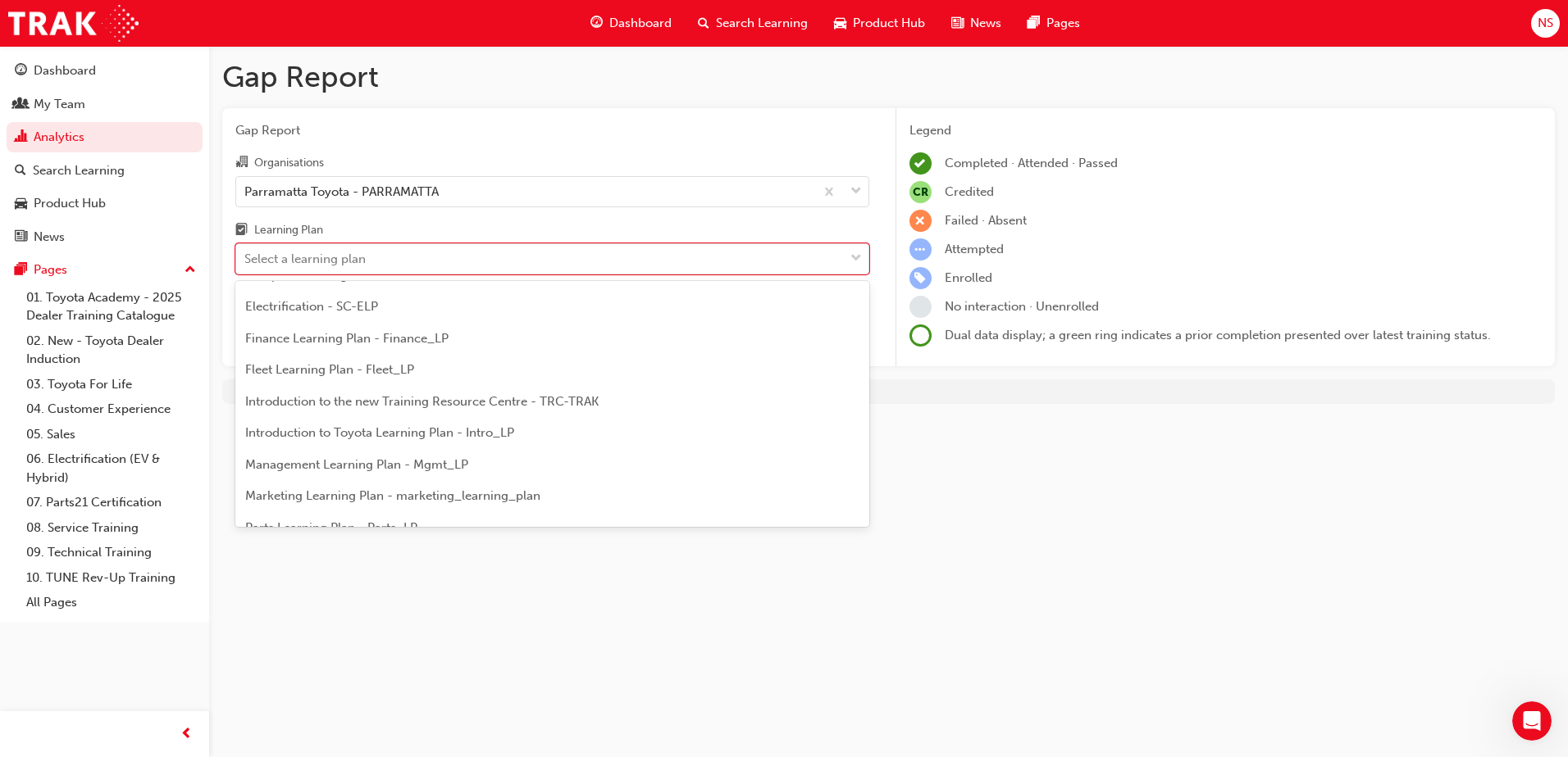
click at [405, 465] on span "Management Learning Plan - Mgmt_LP" at bounding box center [356, 464] width 223 height 14
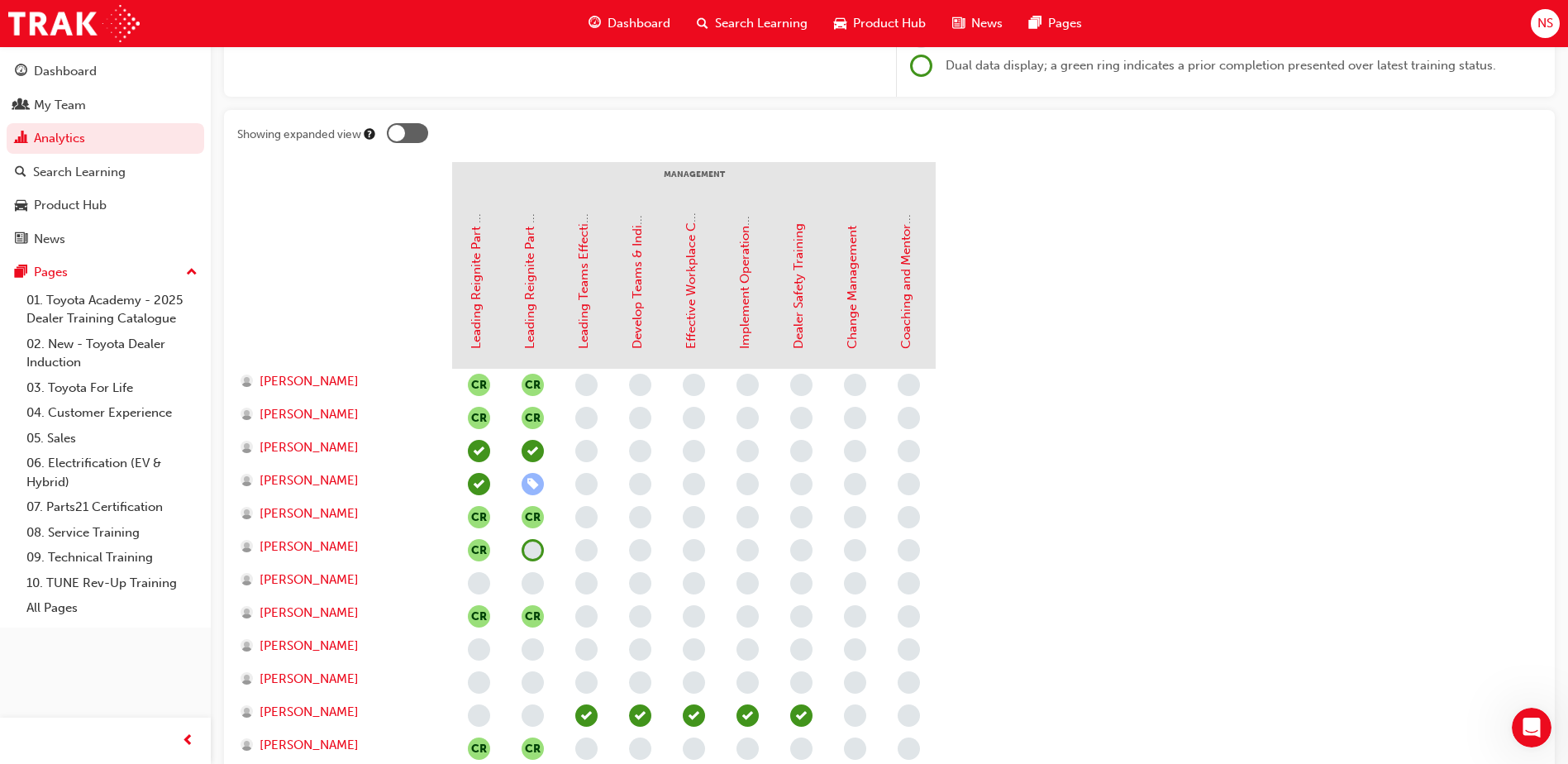
scroll to position [248, 0]
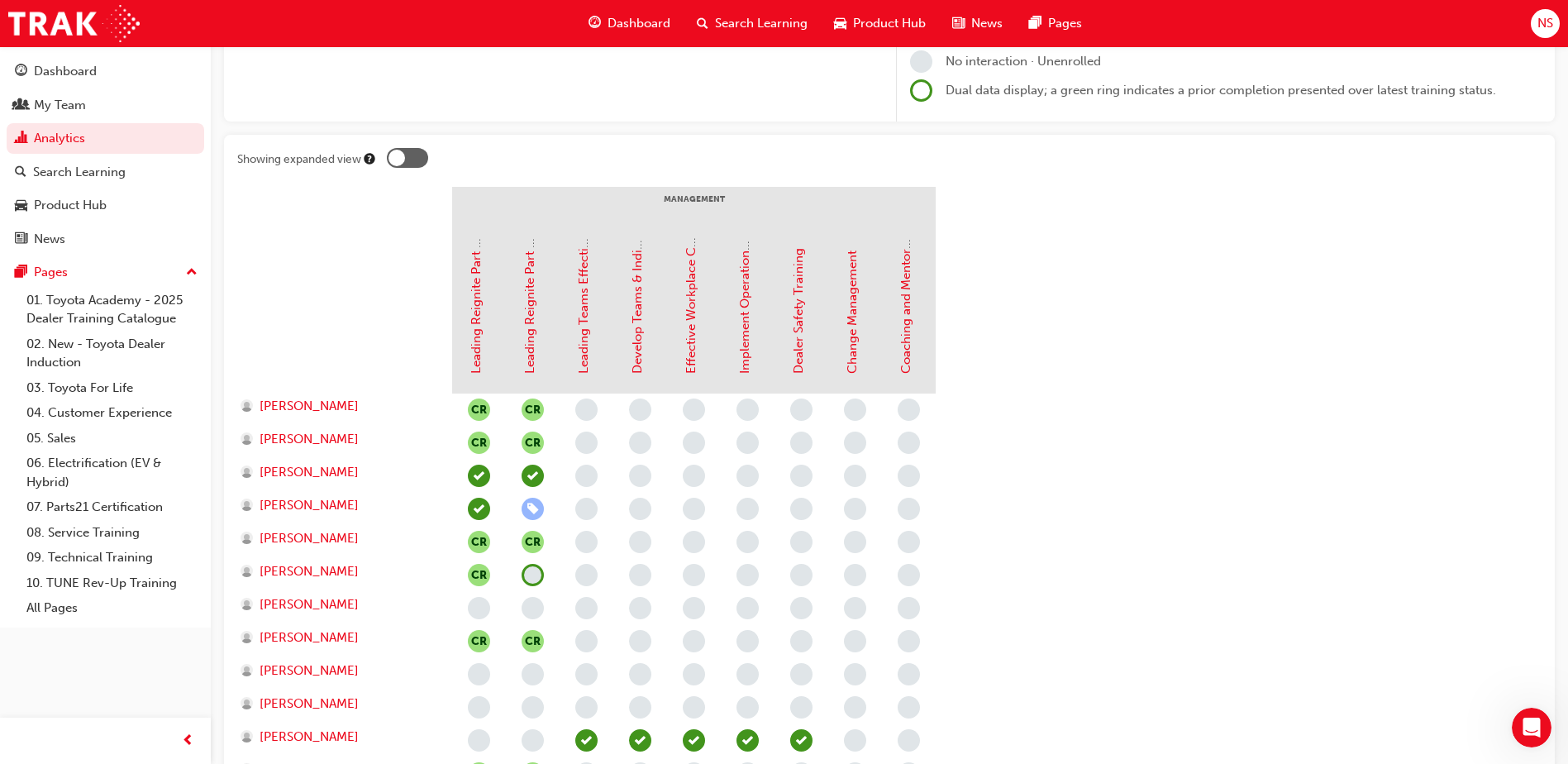
click at [416, 157] on div at bounding box center [408, 158] width 41 height 19
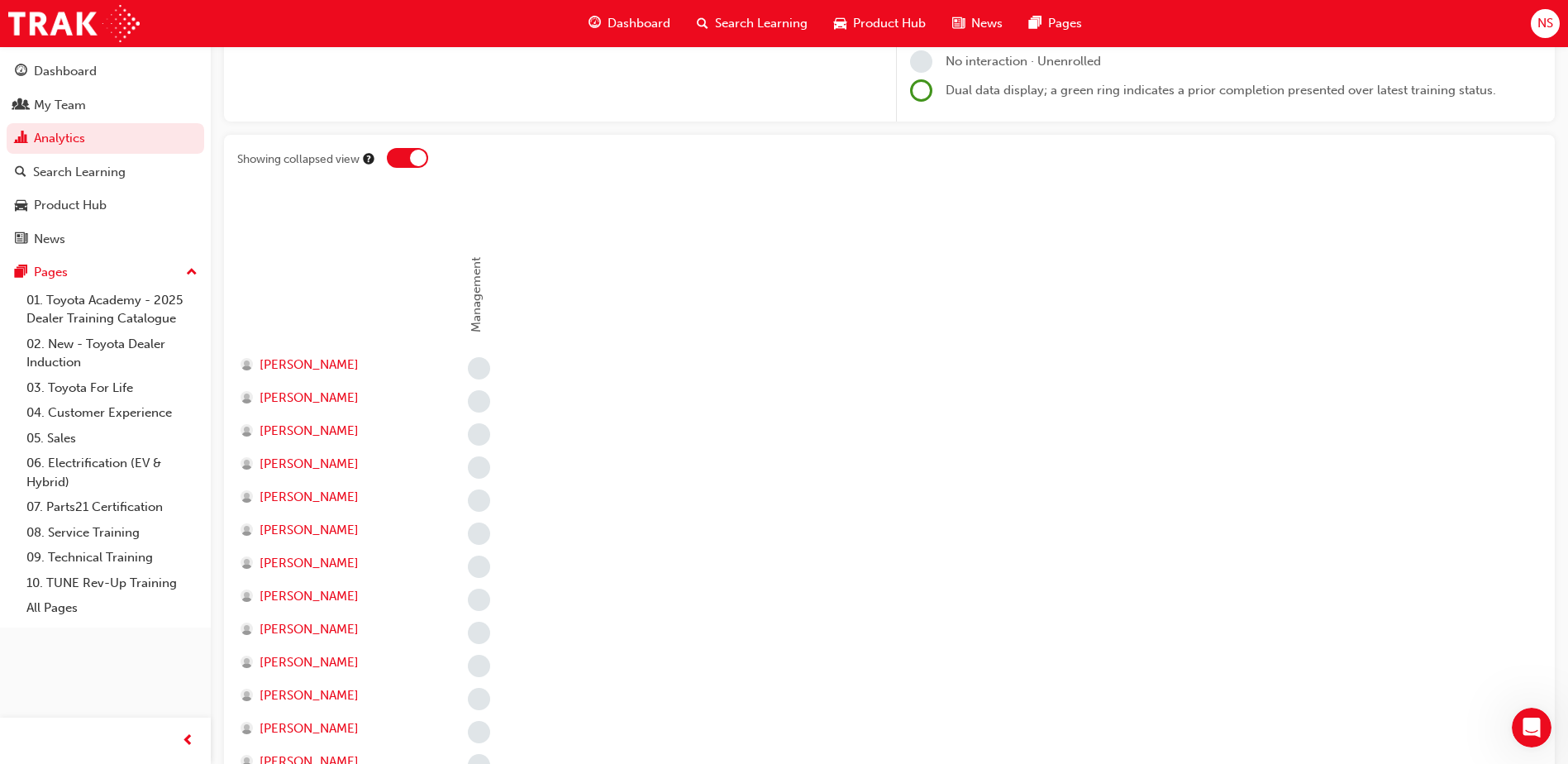
click at [405, 157] on div at bounding box center [408, 158] width 41 height 19
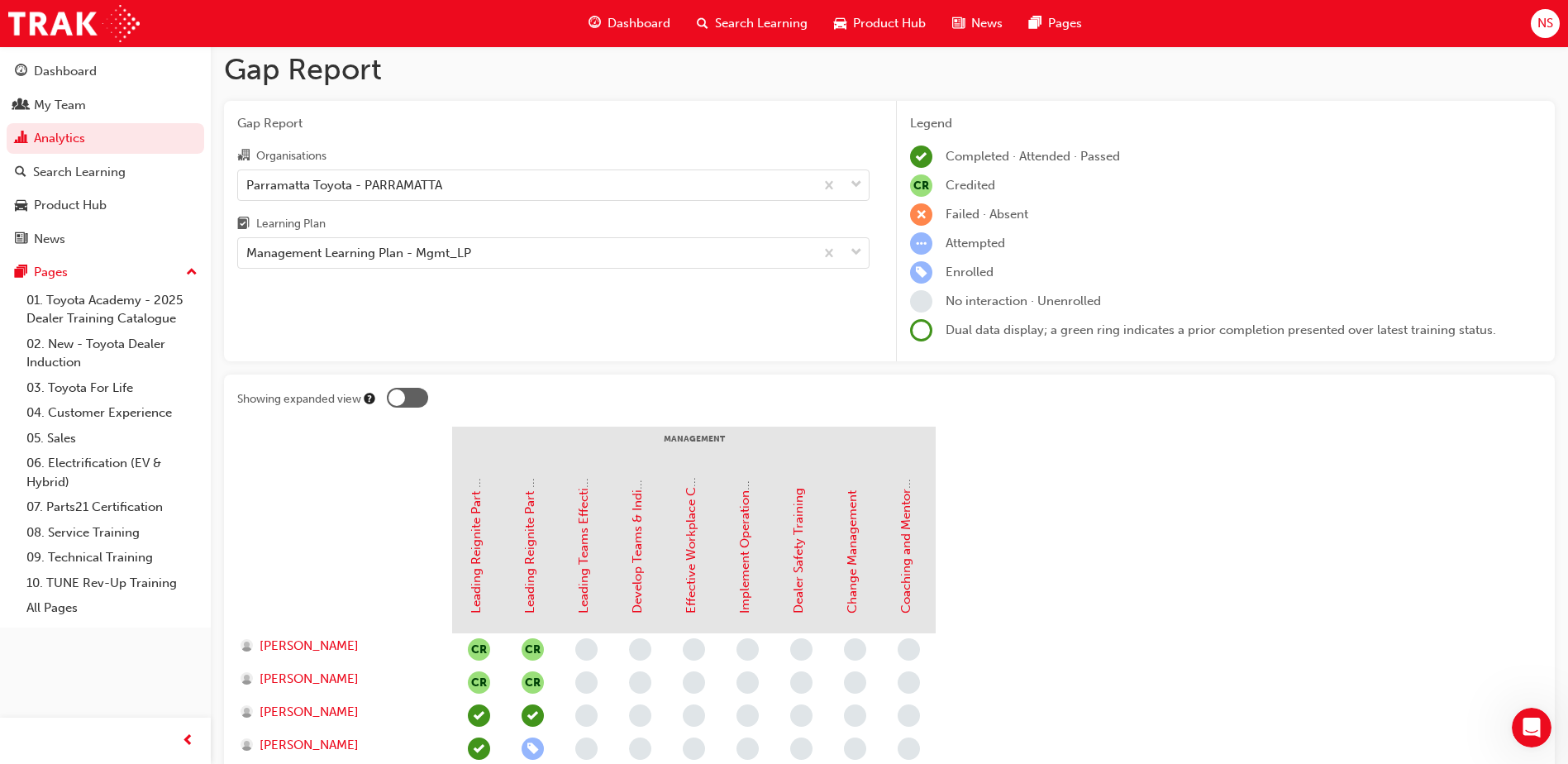
scroll to position [0, 0]
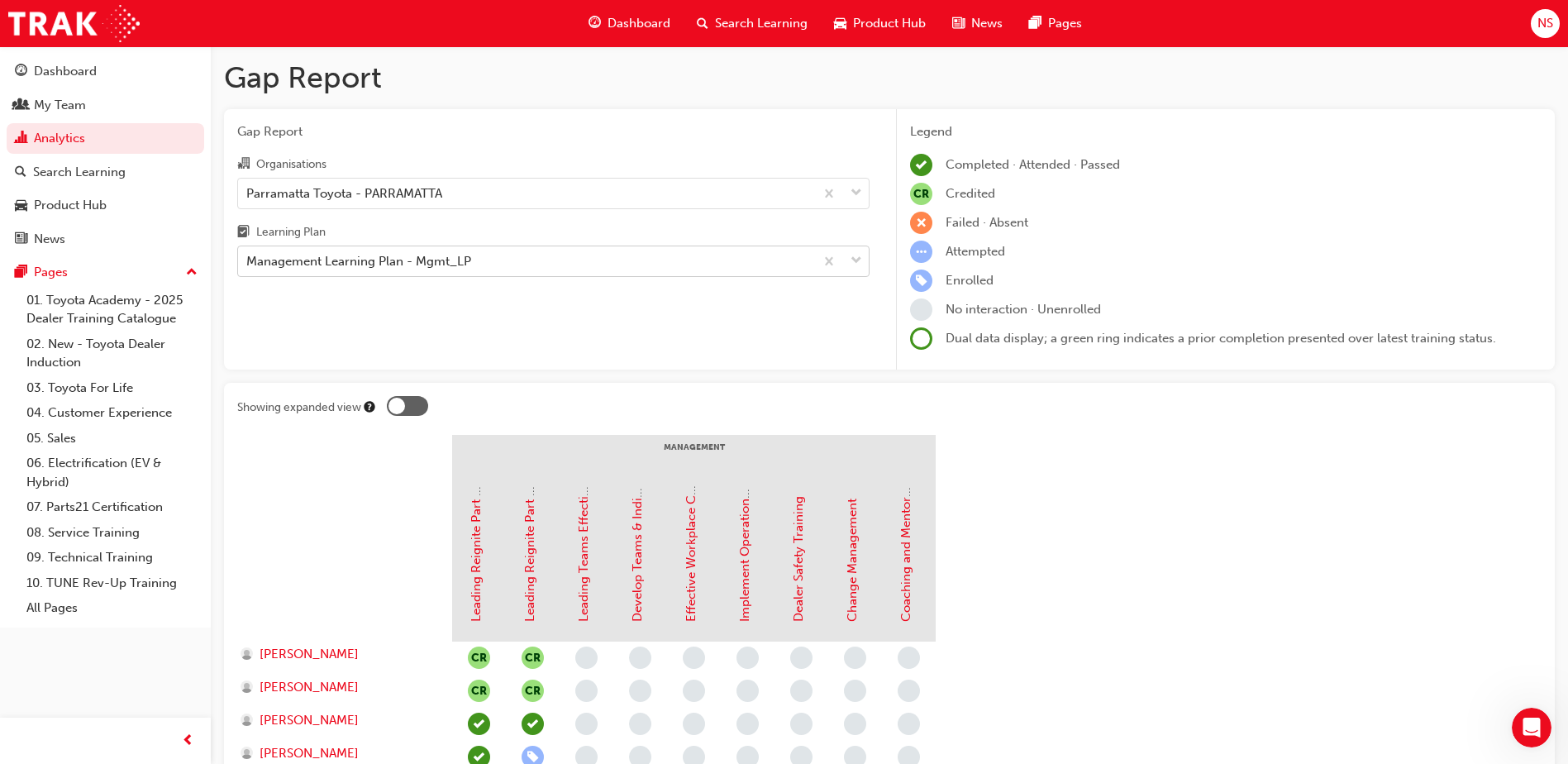
click at [383, 256] on div "Management Learning Plan - Mgmt_LP" at bounding box center [358, 262] width 225 height 19
click at [248, 256] on input "Learning Plan Management Learning Plan - Mgmt_LP" at bounding box center [247, 261] width 2 height 14
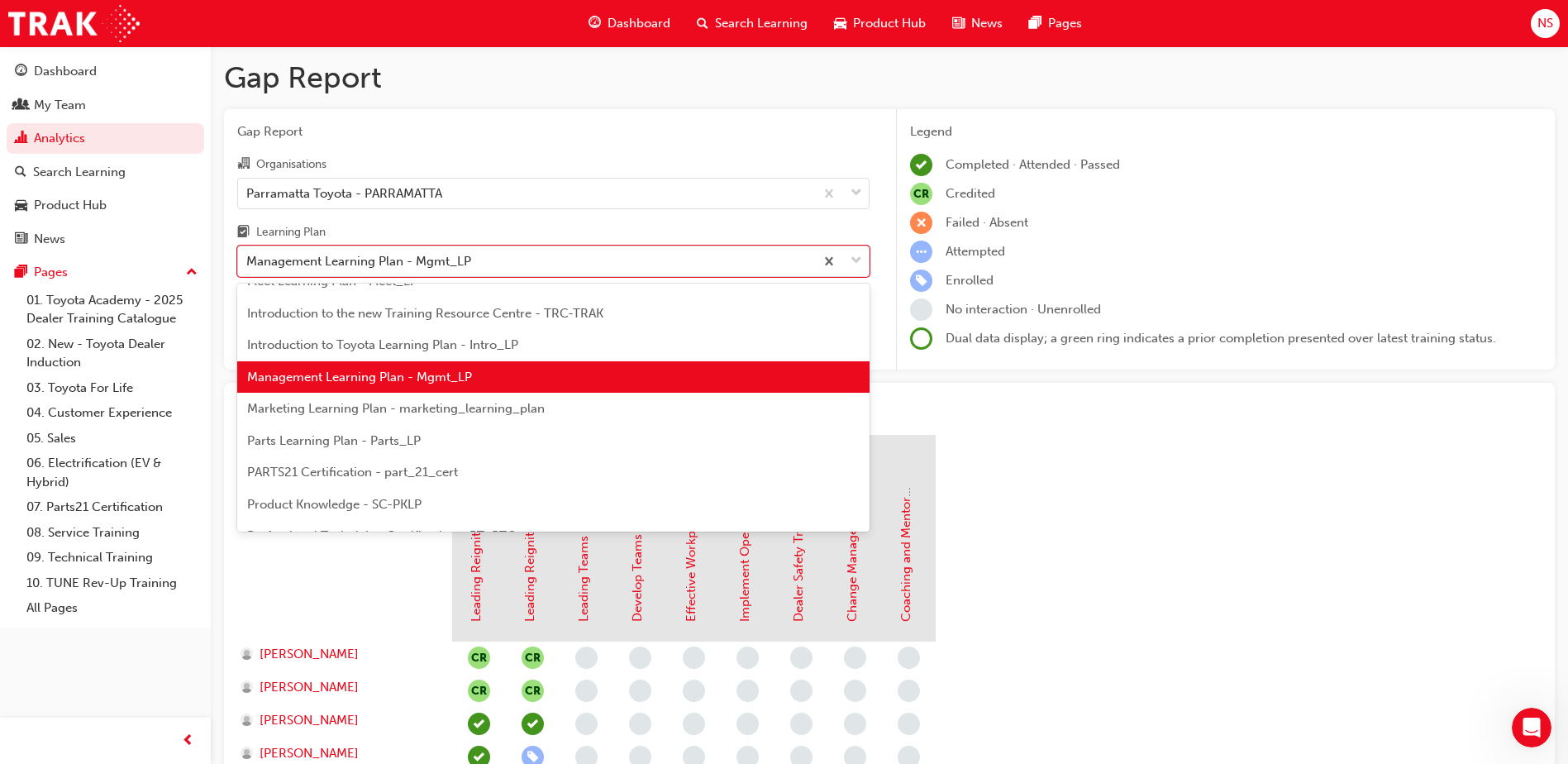
scroll to position [378, 0]
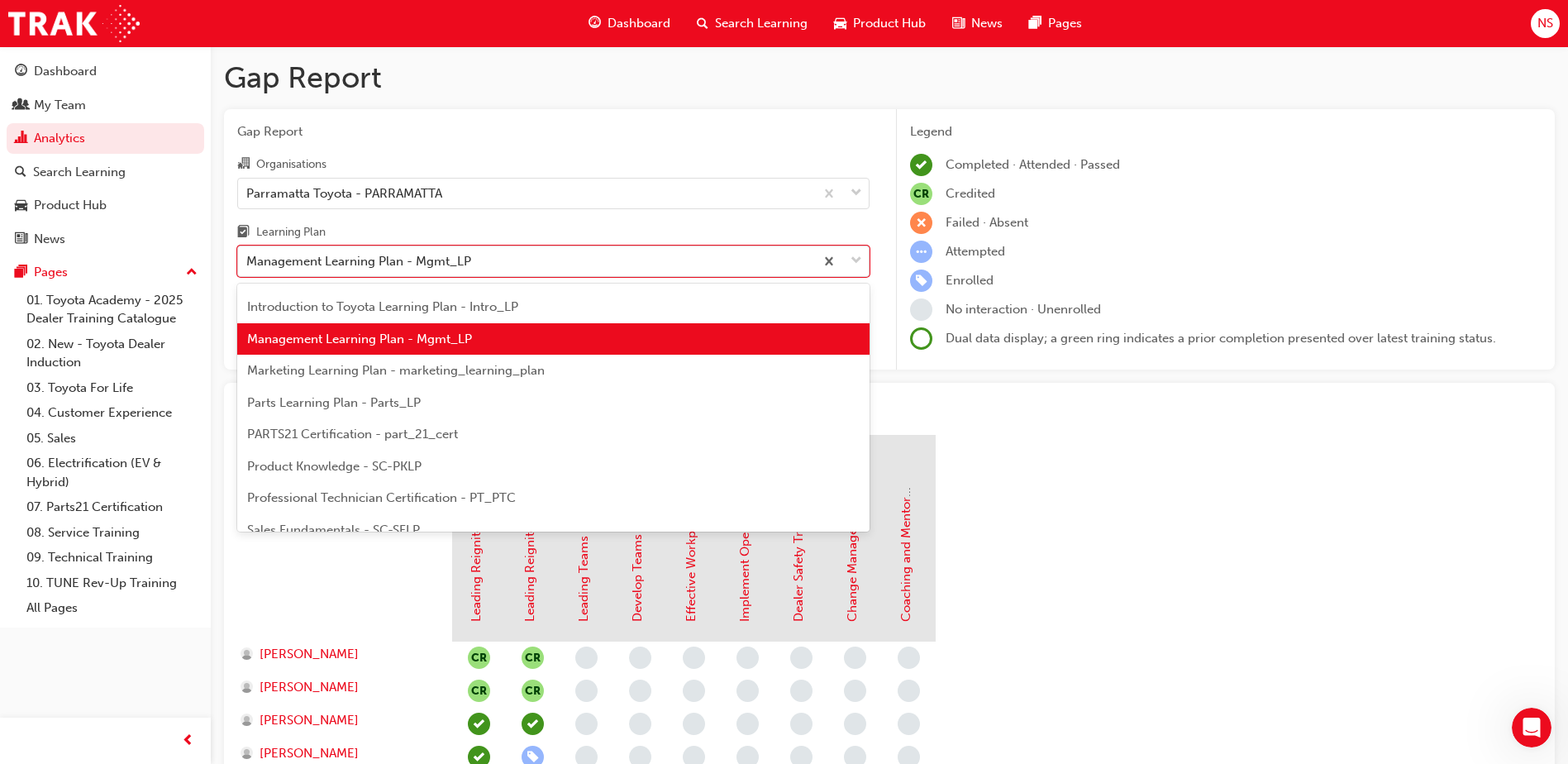
click at [411, 429] on span "PARTS21 Certification - part_21_cert" at bounding box center [352, 433] width 211 height 15
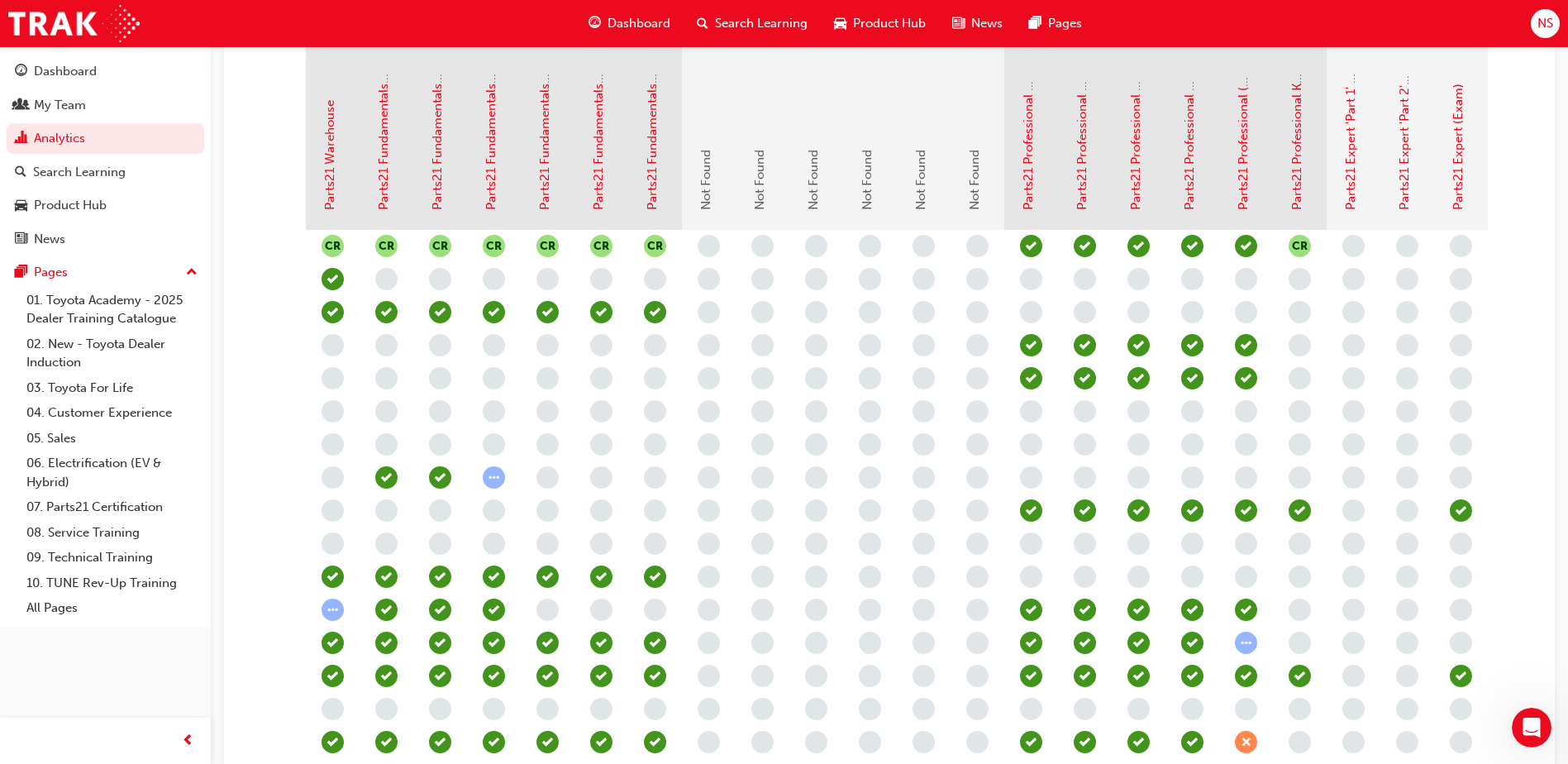
scroll to position [165, 0]
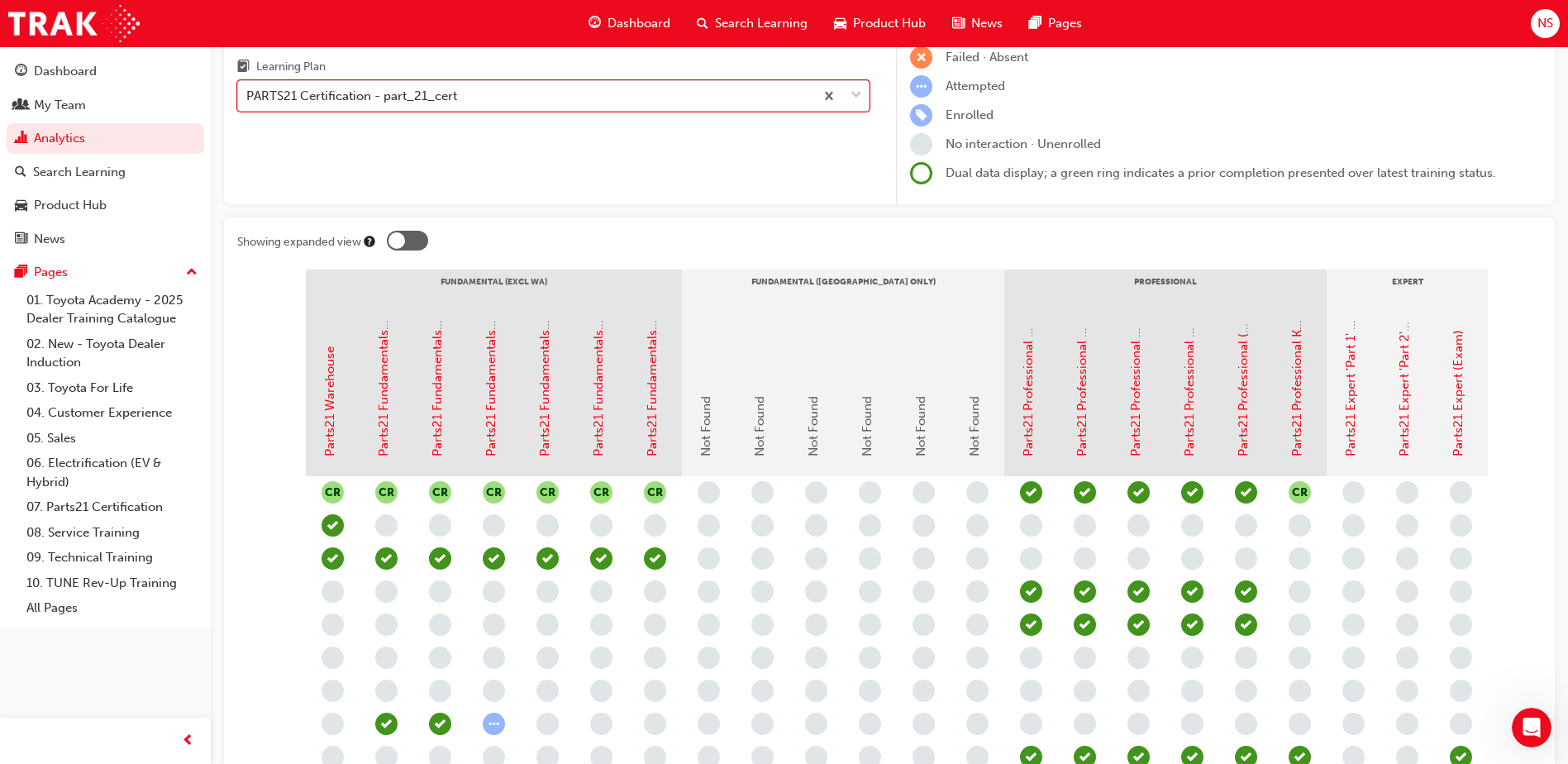
click at [425, 88] on div "PARTS21 Certification - part_21_cert" at bounding box center [351, 96] width 211 height 19
click at [248, 89] on input "Learning Plan option PARTS21 Certification - part_21_cert, selected. 0 results …" at bounding box center [247, 95] width 2 height 14
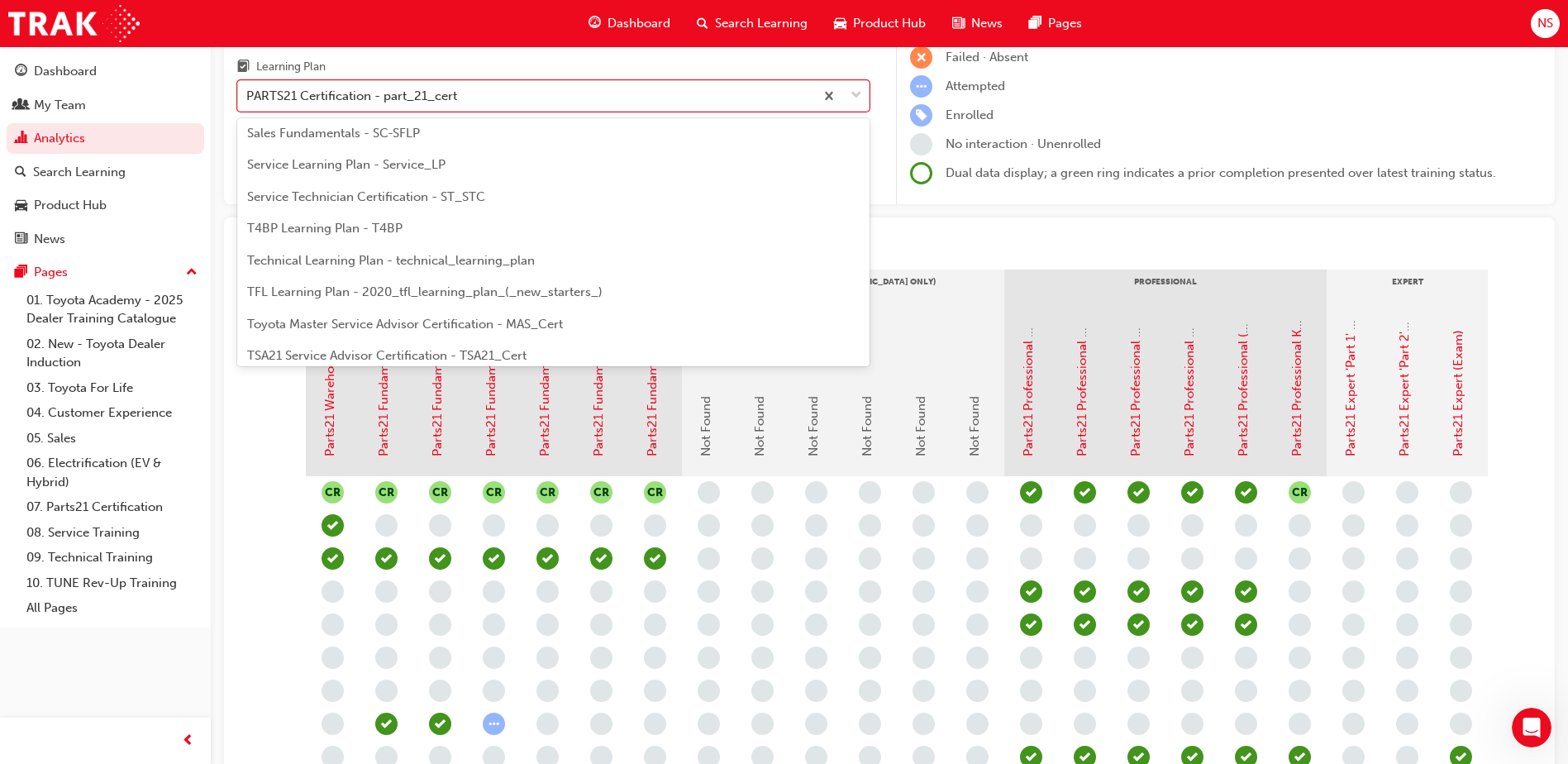
scroll to position [638, 0]
click at [443, 264] on span "TFL Learning Plan - 2020_tfl_learning_plan_(_new_starters_)" at bounding box center [424, 263] width 355 height 15
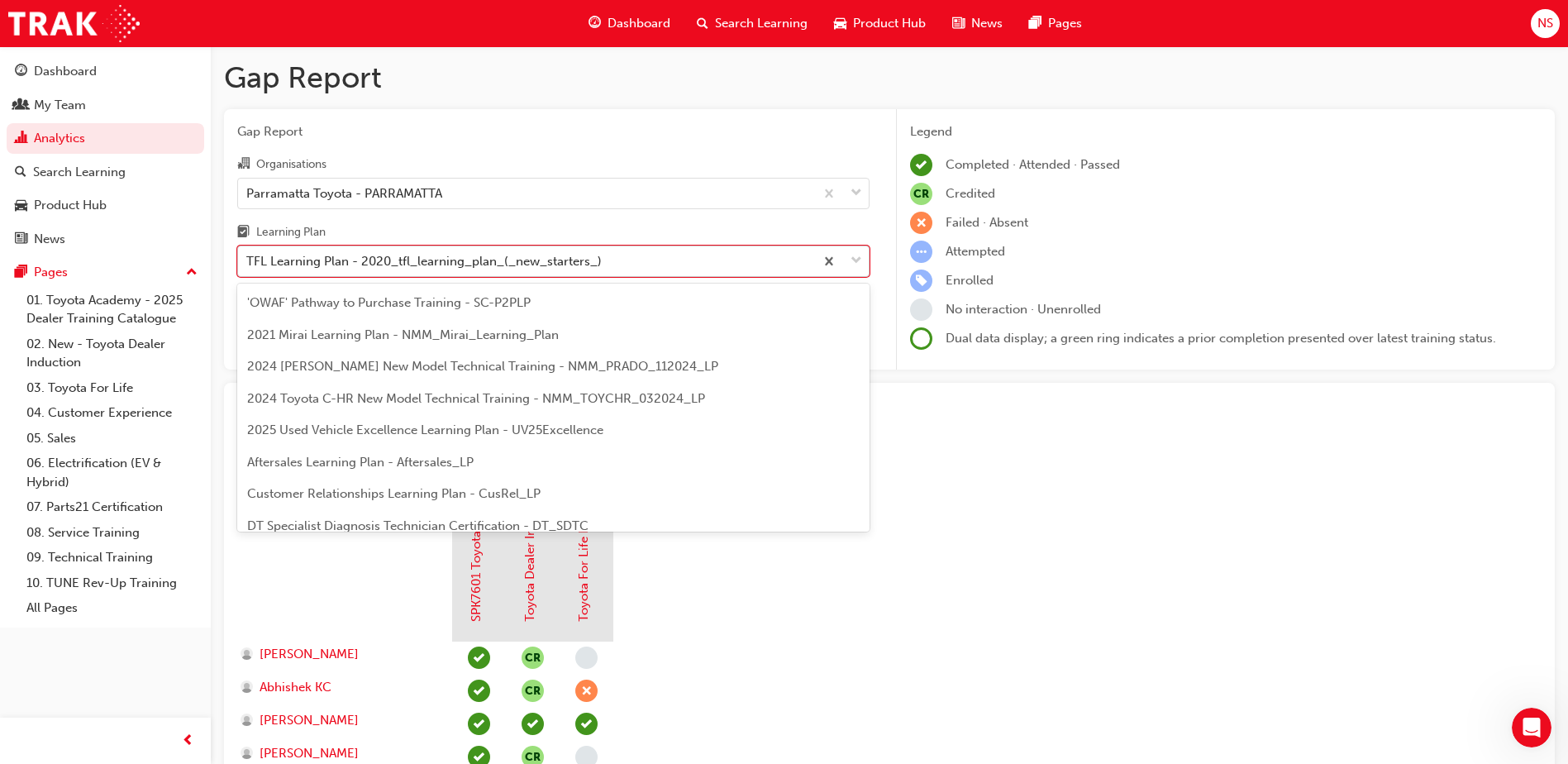
click at [360, 255] on div "TFL Learning Plan - 2020_tfl_learning_plan_(_new_starters_)" at bounding box center [423, 262] width 355 height 19
click at [248, 255] on input "Learning Plan option TFL Learning Plan - 2020_tfl_learning_plan_(_new_starters_…" at bounding box center [247, 261] width 2 height 14
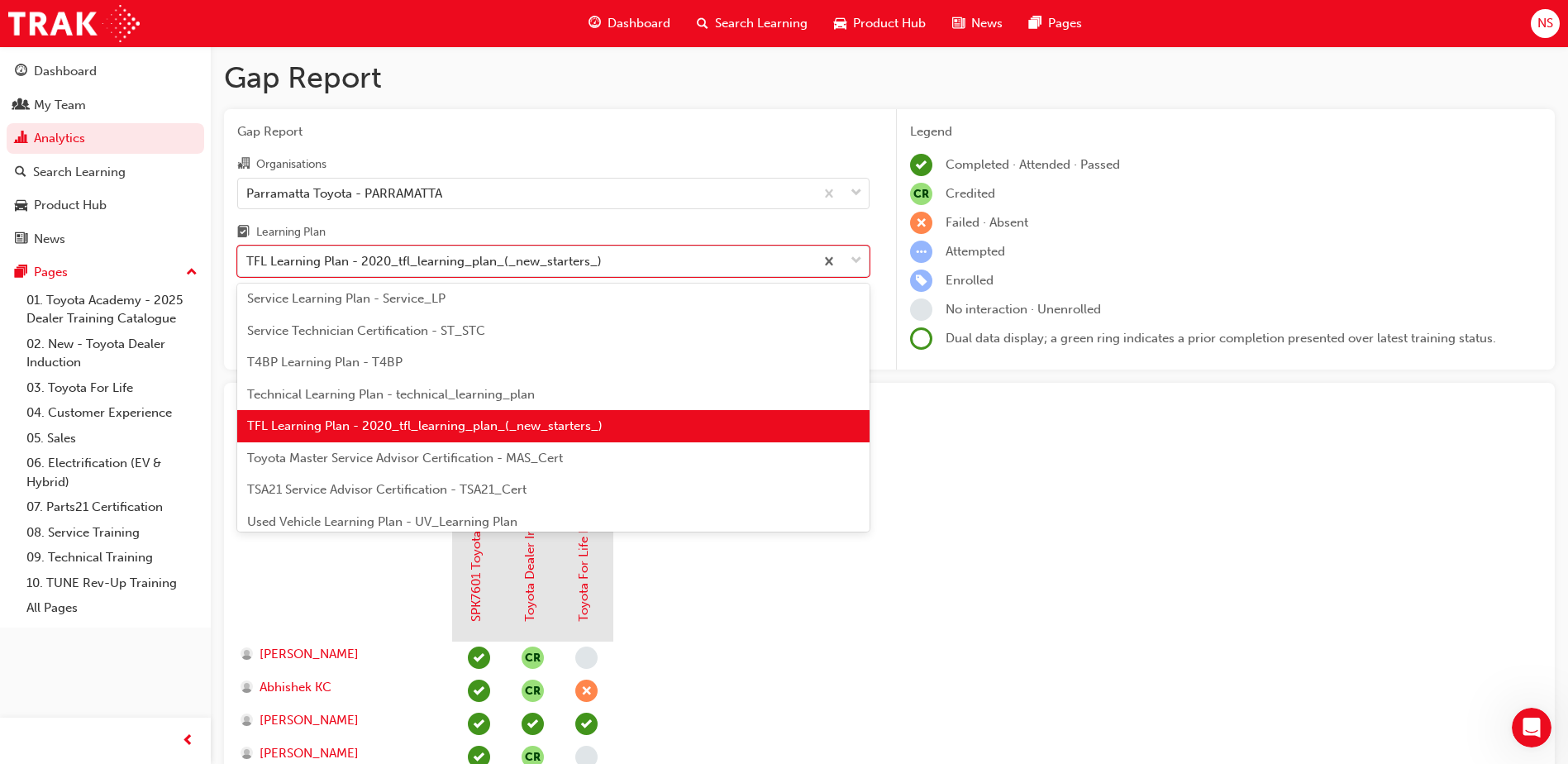
scroll to position [713, 0]
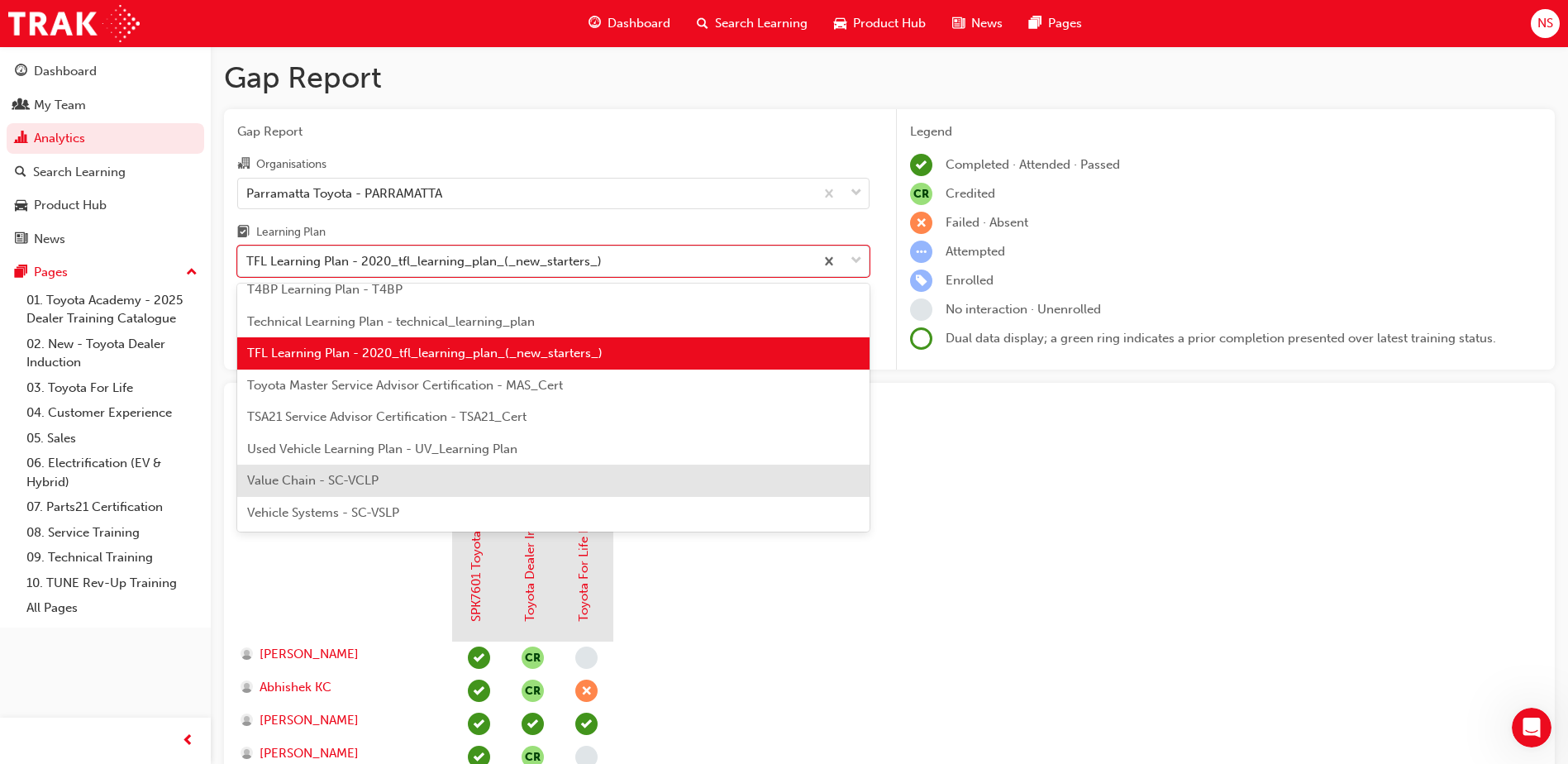
click at [332, 470] on div "Value Chain - SC-VCLP" at bounding box center [553, 481] width 632 height 32
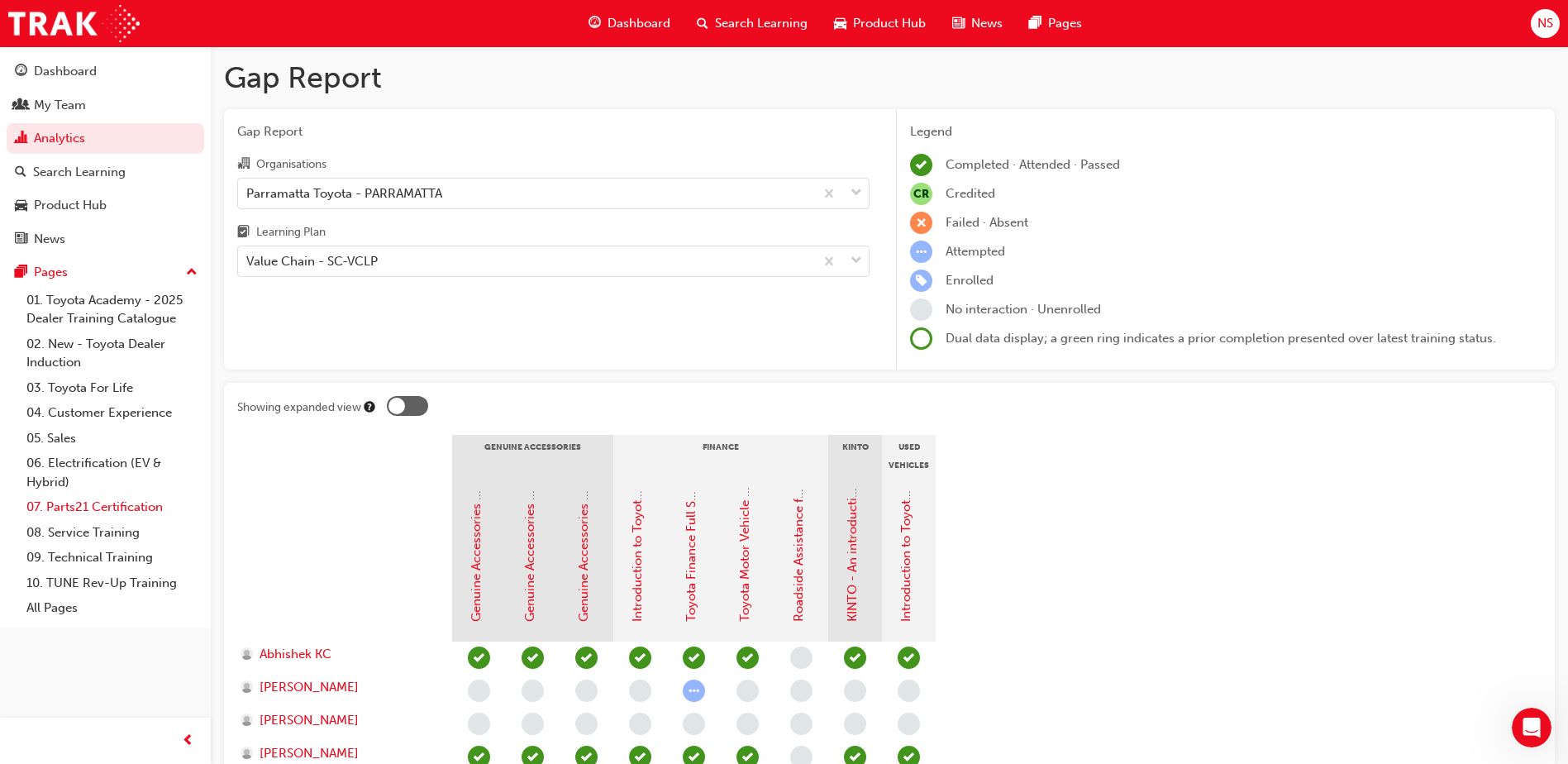
click at [113, 501] on link "07. Parts21 Certification" at bounding box center [111, 507] width 184 height 25
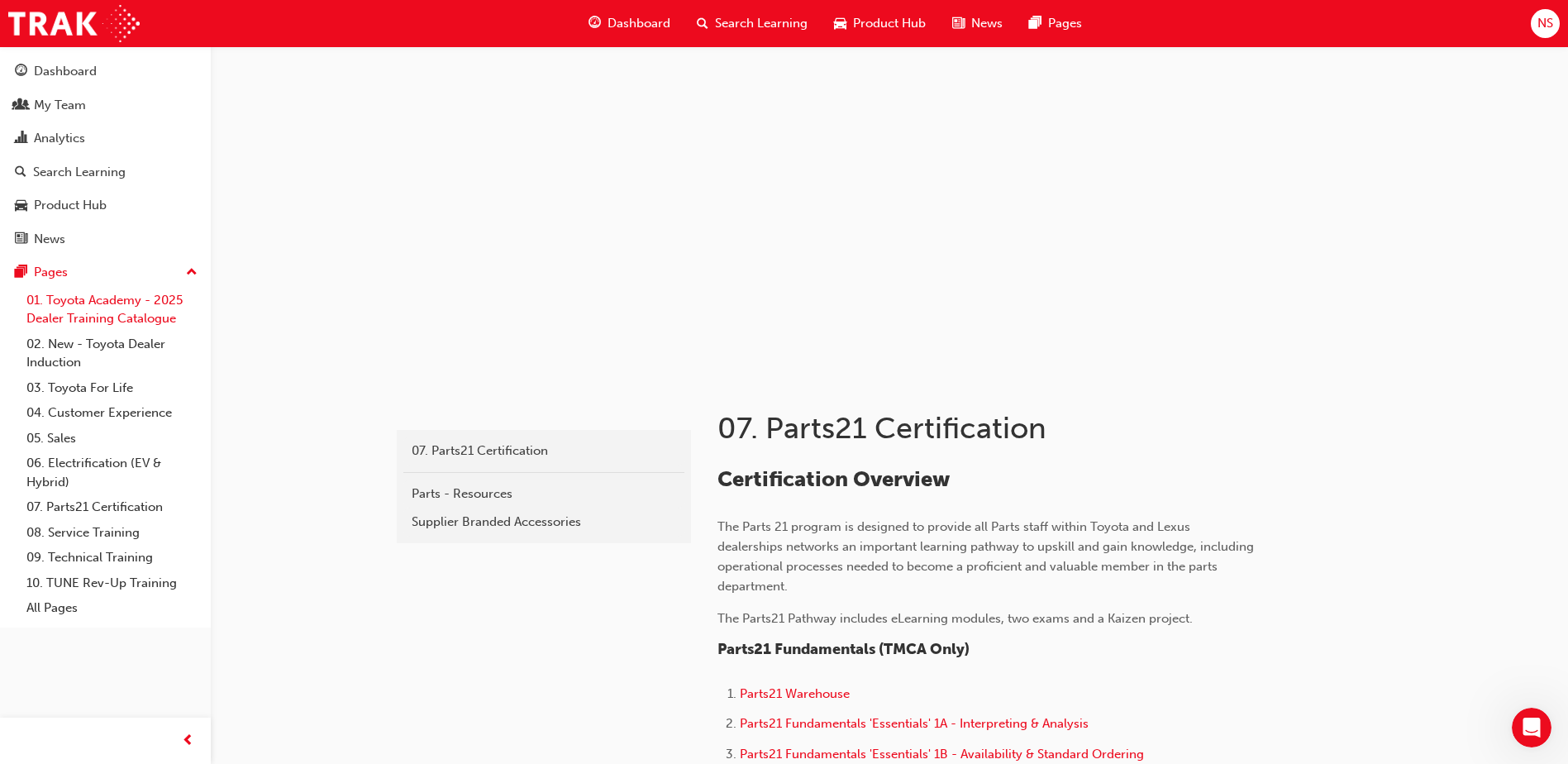
click at [103, 317] on link "01. Toyota Academy - 2025 Dealer Training Catalogue" at bounding box center [111, 309] width 184 height 44
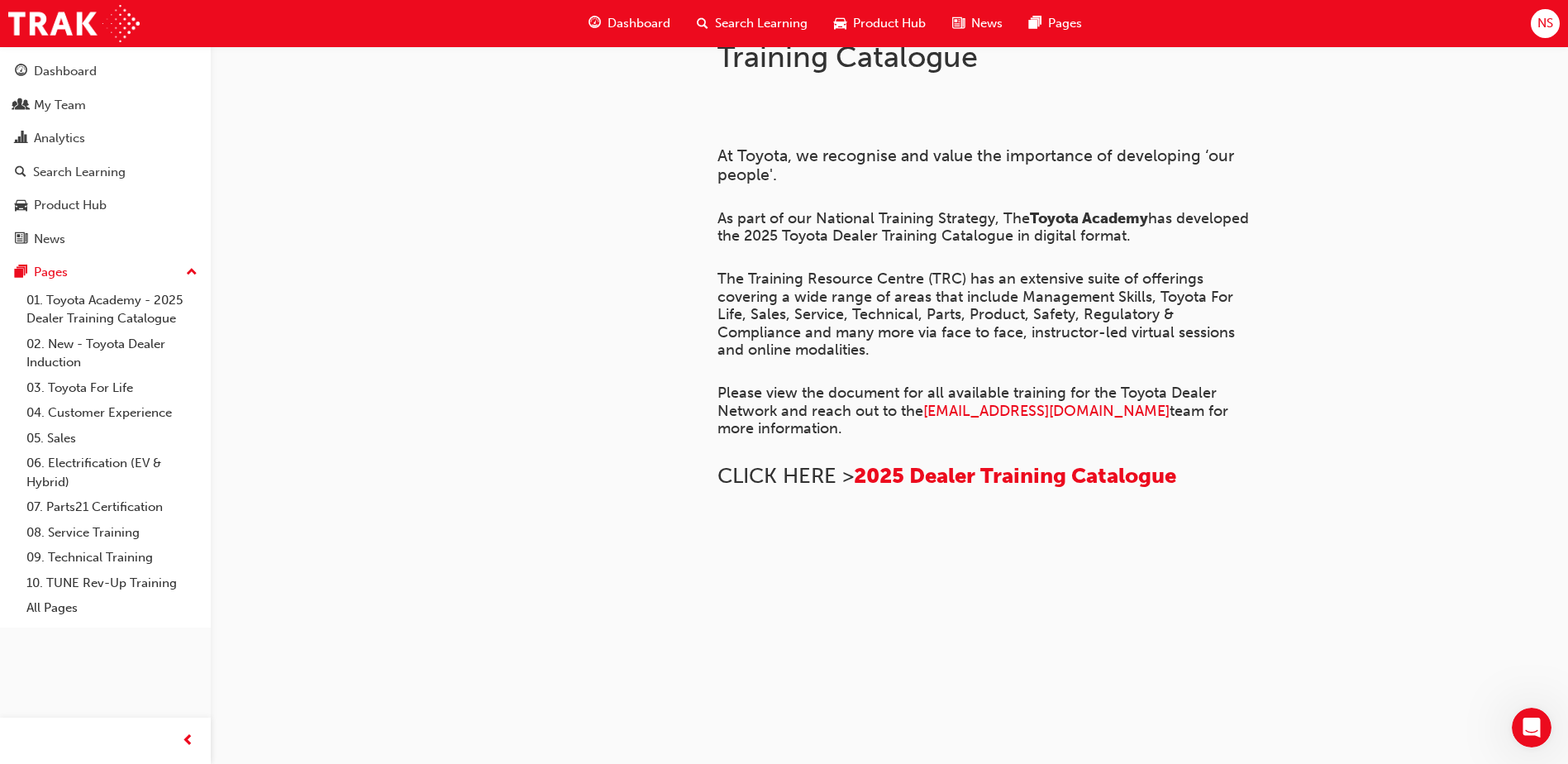
scroll to position [414, 0]
click at [58, 96] on div "My Team" at bounding box center [60, 106] width 53 height 19
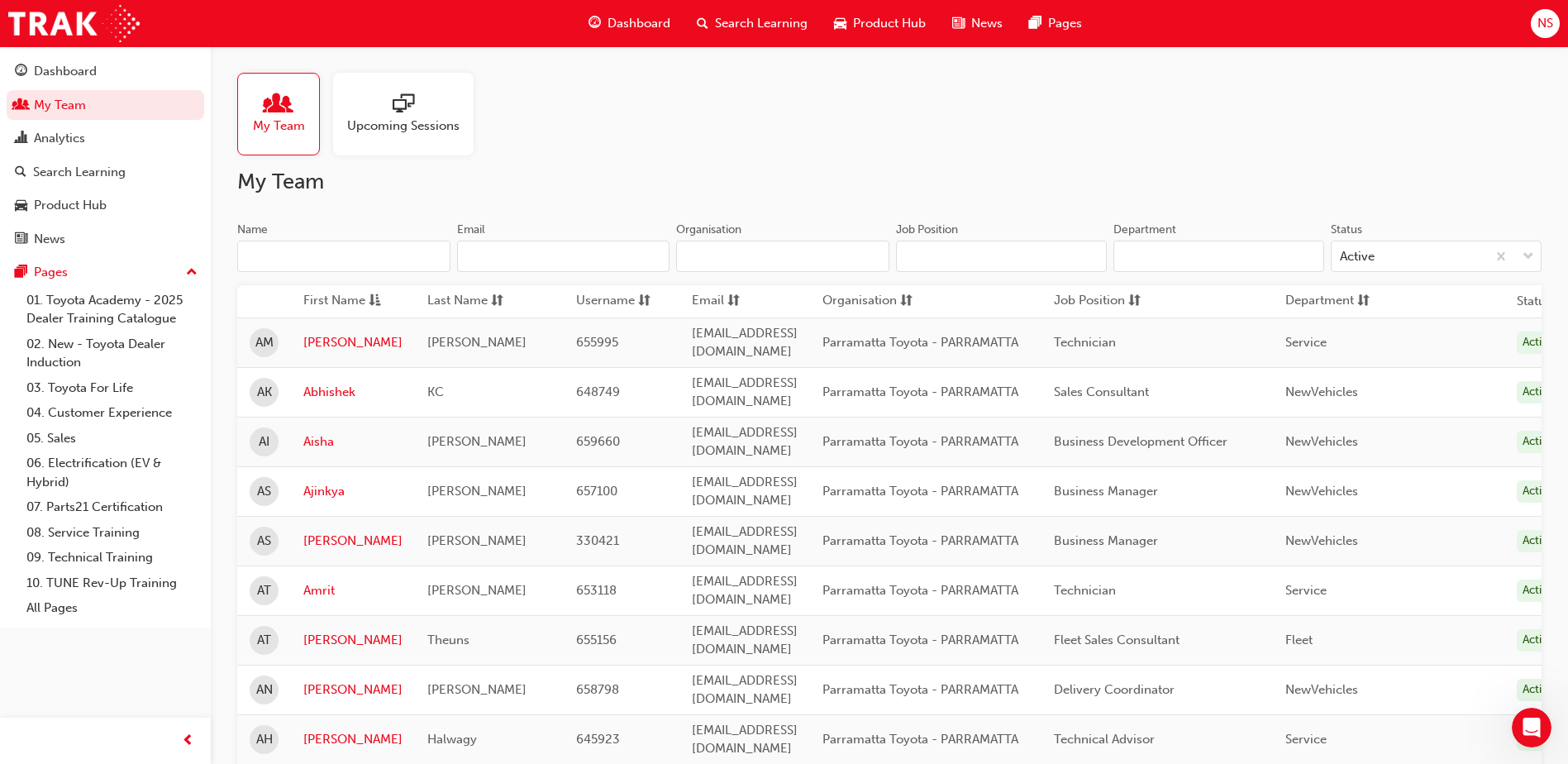
click at [1180, 259] on input "Department" at bounding box center [1219, 256] width 211 height 31
click at [1169, 260] on input "Department" at bounding box center [1219, 256] width 211 height 31
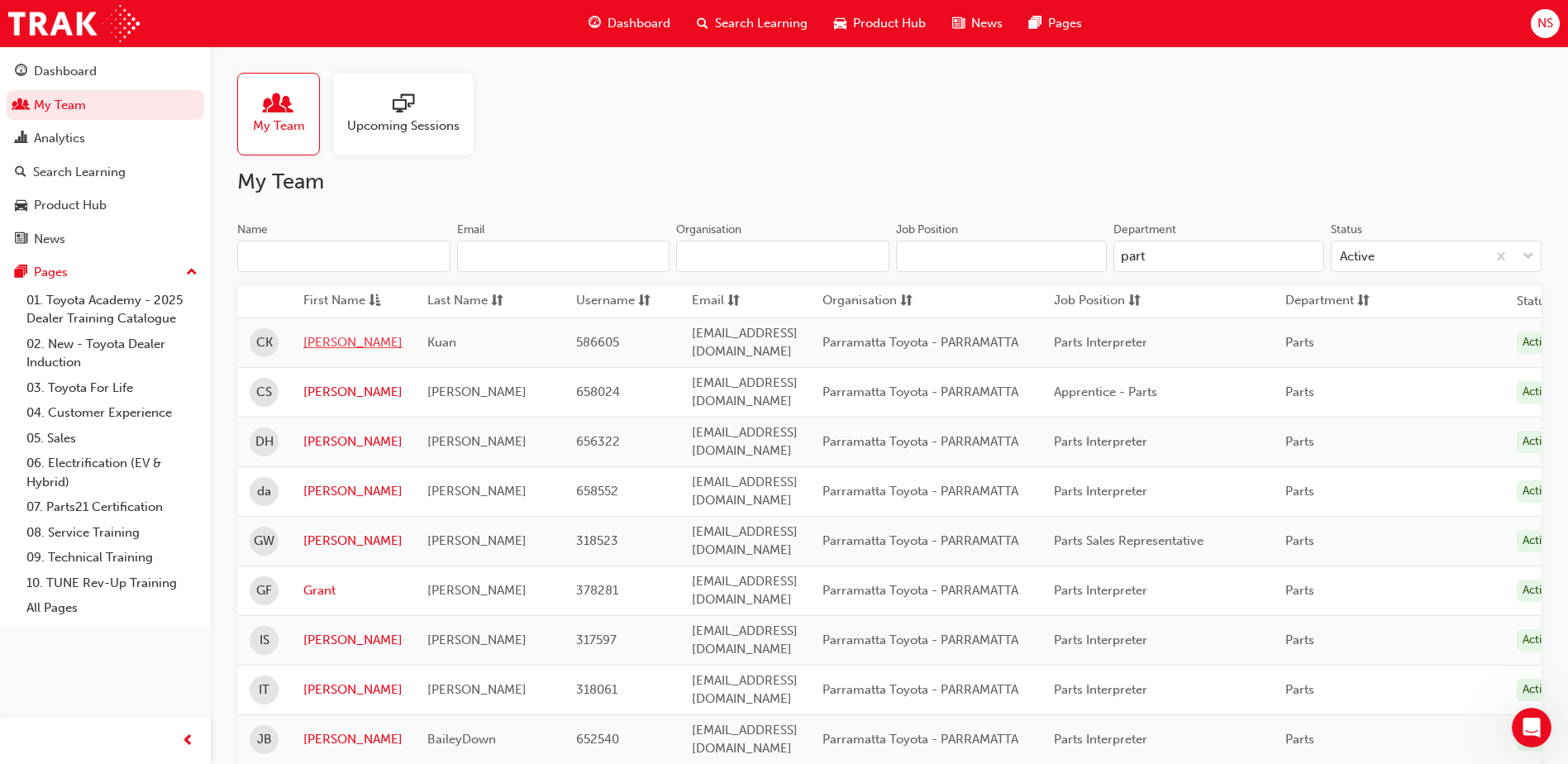
type input "part"
click at [322, 339] on link "Calvin" at bounding box center [353, 343] width 99 height 19
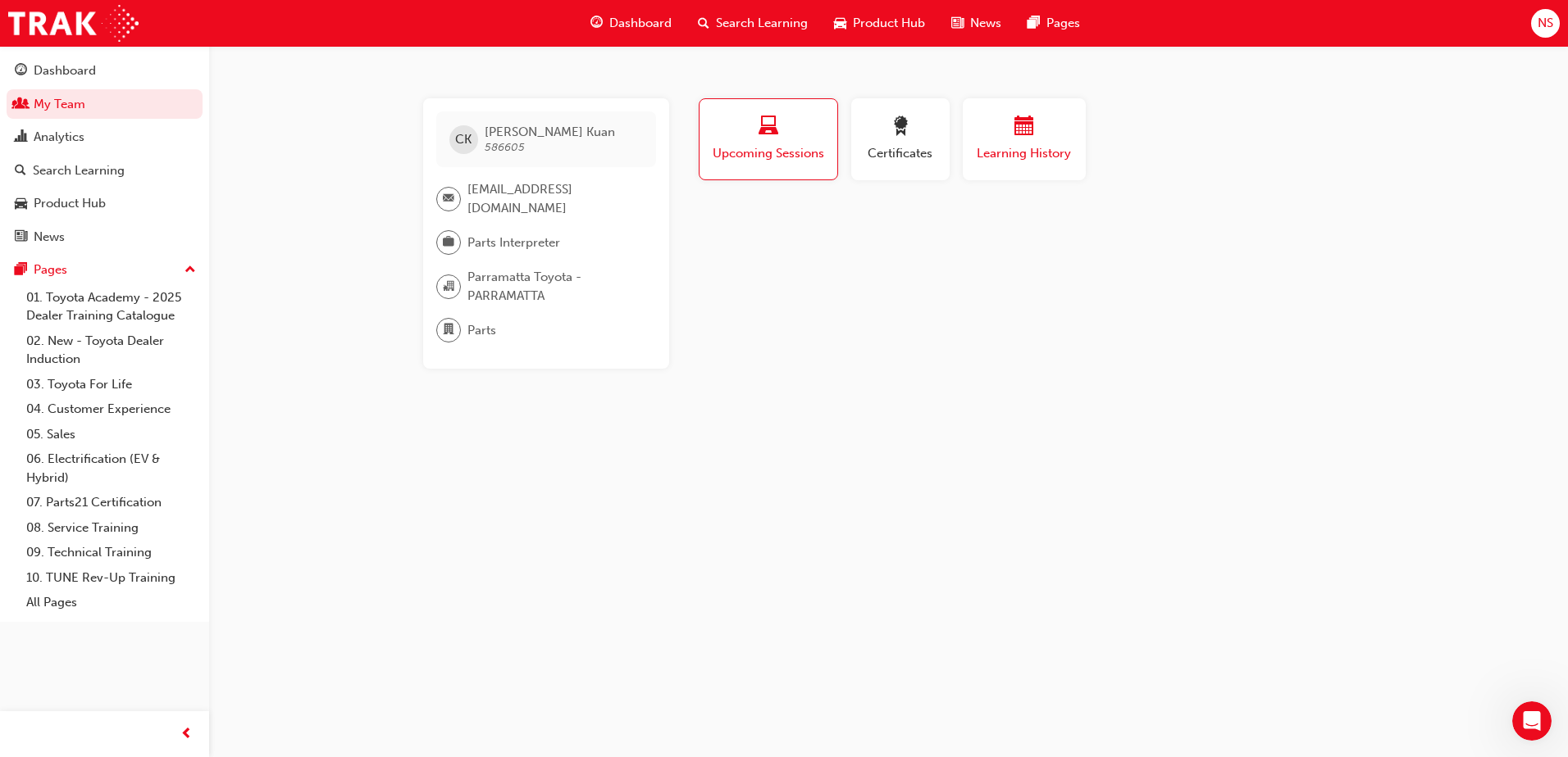
click at [1039, 135] on div "button" at bounding box center [1024, 129] width 98 height 25
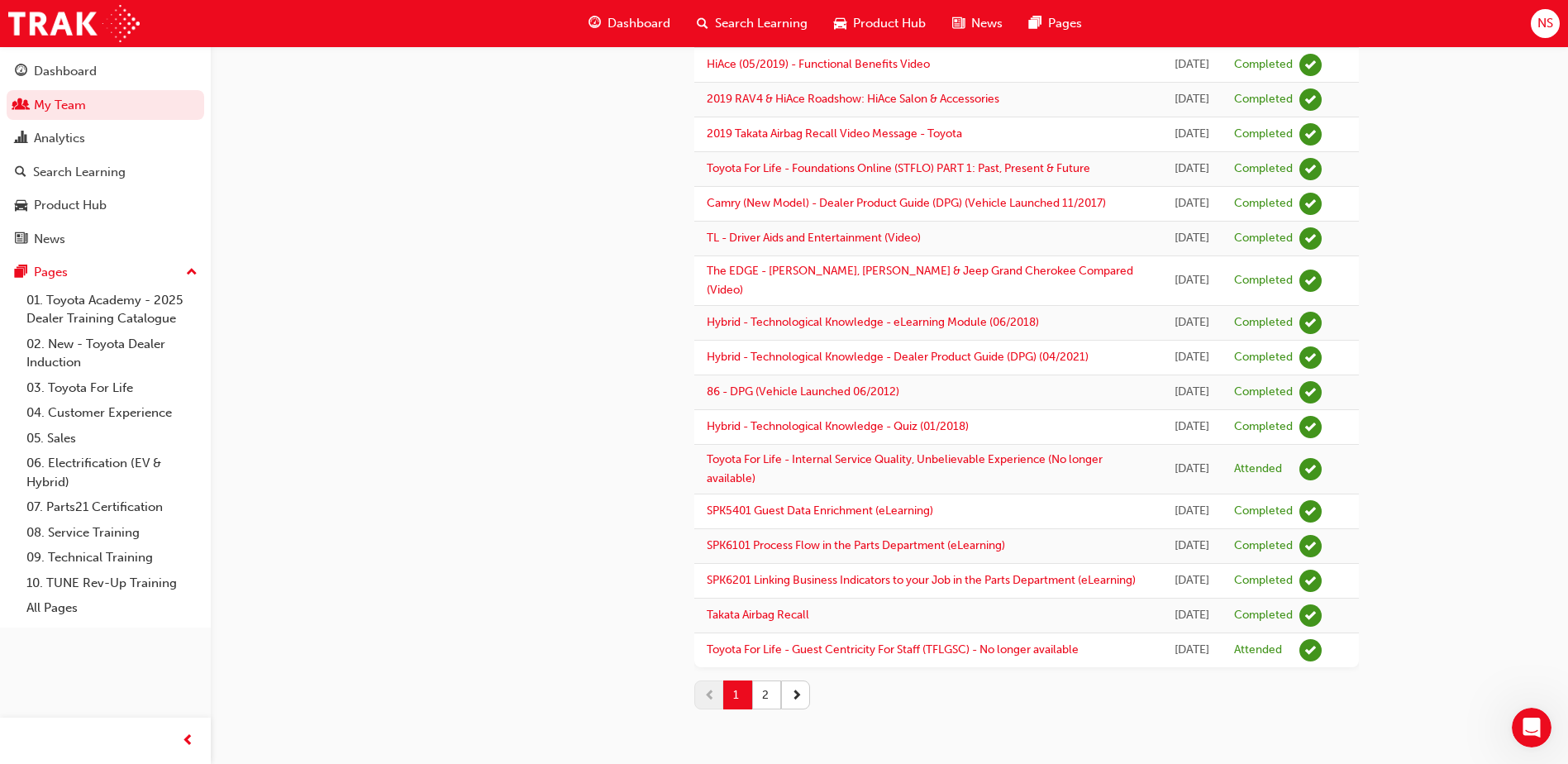
scroll to position [1654, 0]
click at [765, 709] on button "2" at bounding box center [766, 695] width 29 height 29
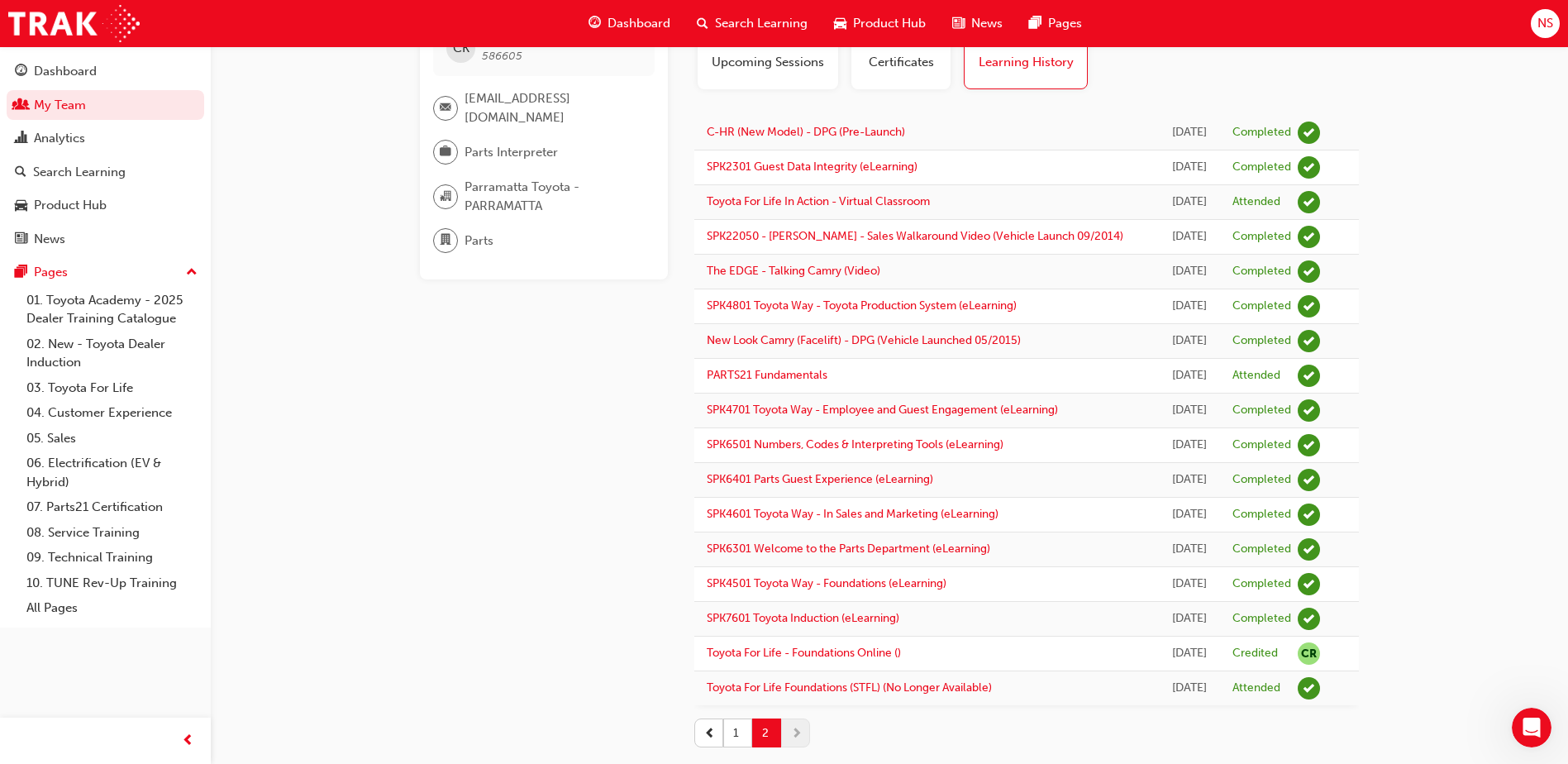
scroll to position [10, 0]
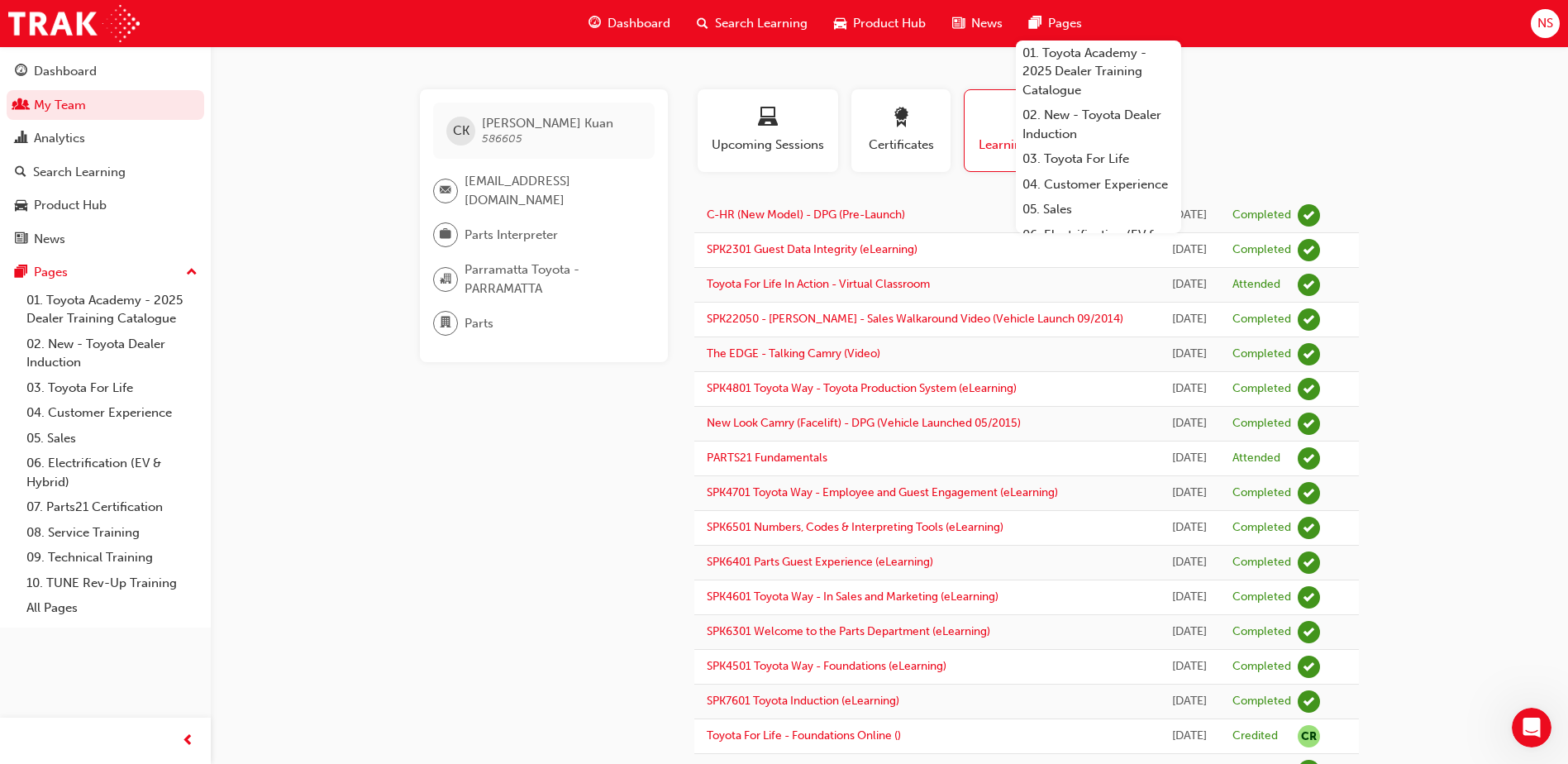
click at [1557, 30] on div "NS" at bounding box center [1546, 23] width 29 height 29
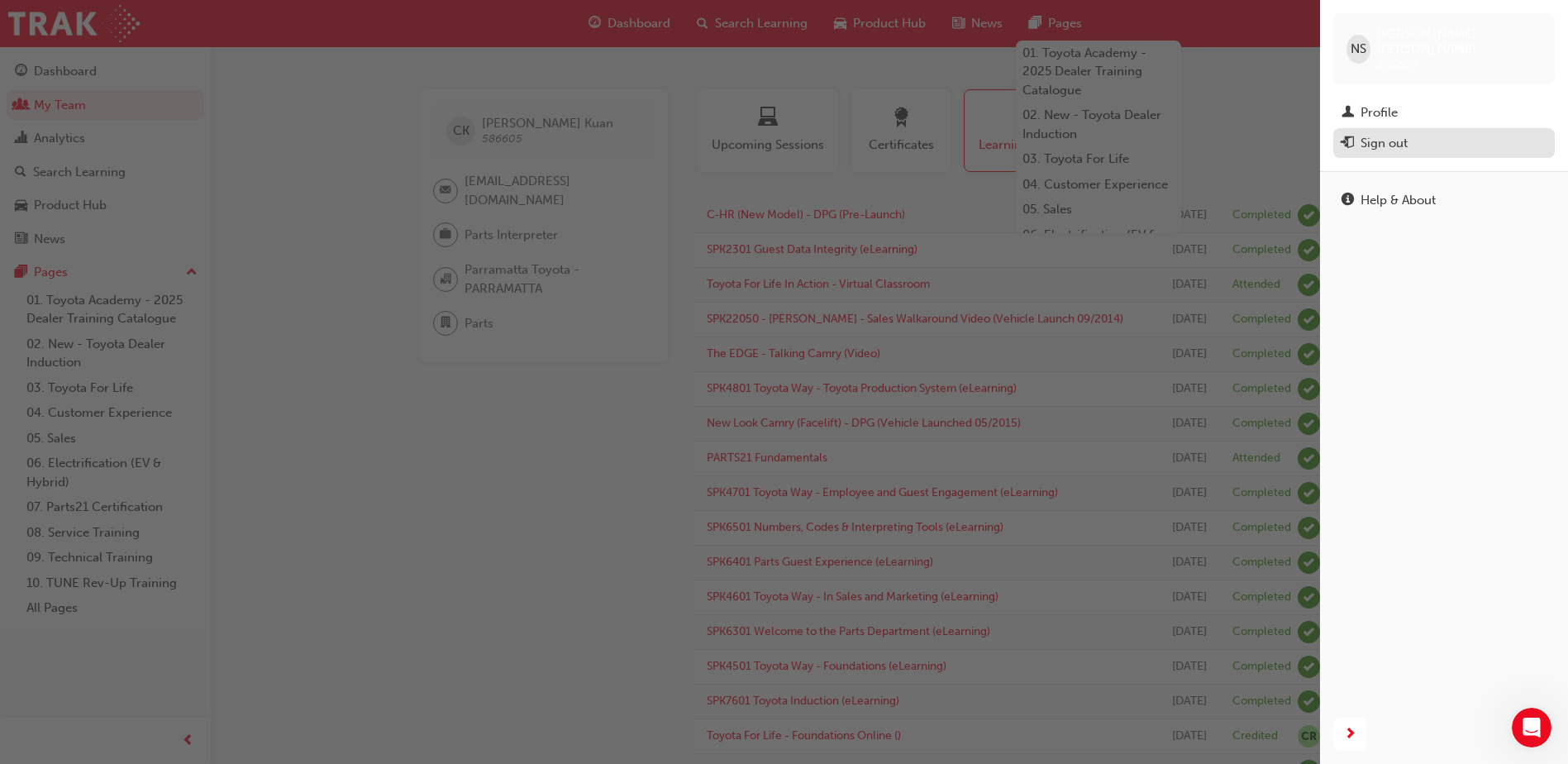
click at [1409, 133] on div "Sign out" at bounding box center [1443, 143] width 205 height 20
